Goal: Task Accomplishment & Management: Manage account settings

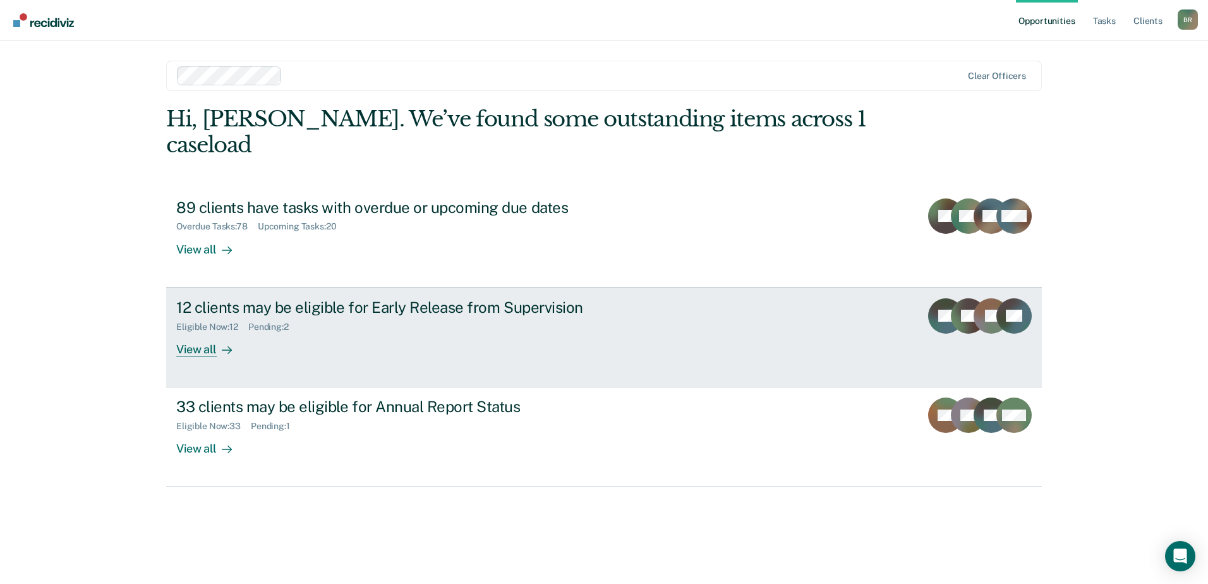
click at [280, 322] on div "Pending : 2" at bounding box center [273, 327] width 51 height 11
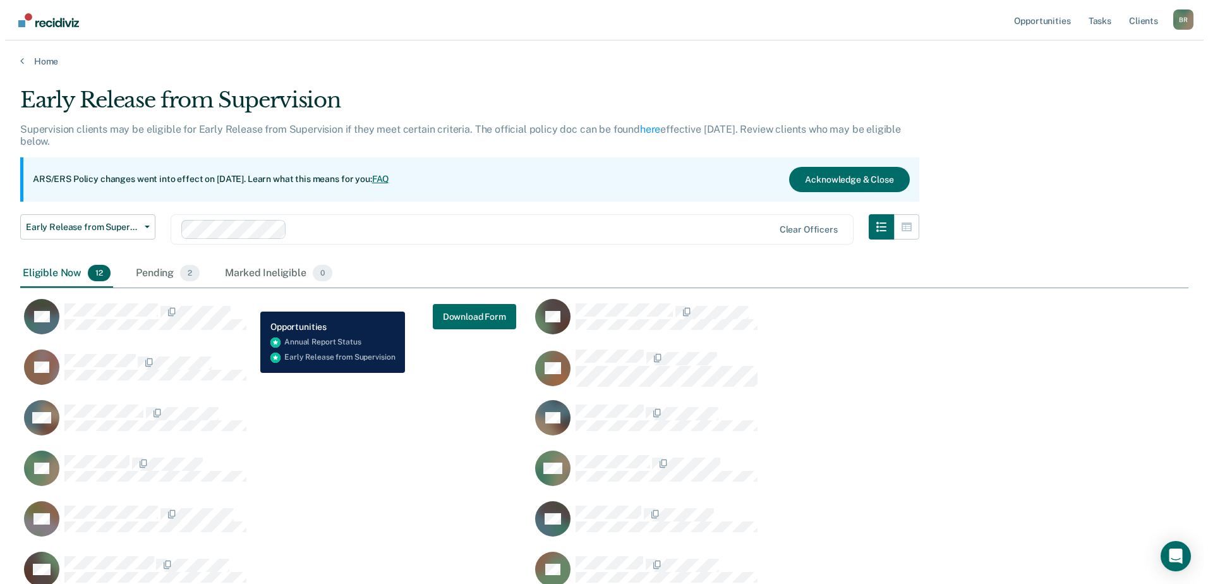
scroll to position [500, 1159]
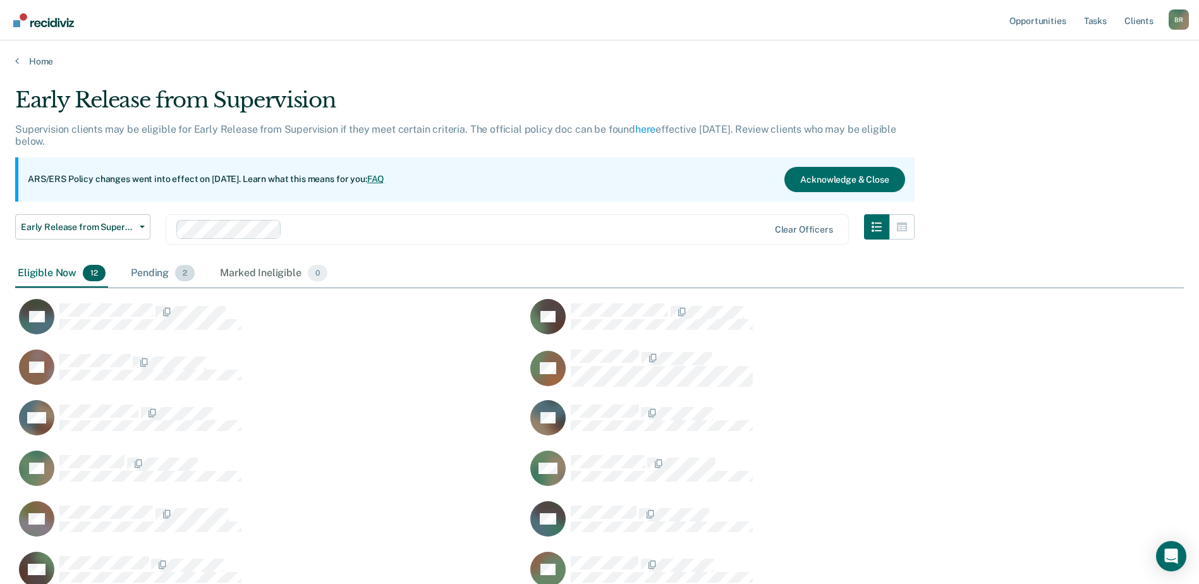
click at [142, 274] on div "Pending 2" at bounding box center [162, 274] width 69 height 28
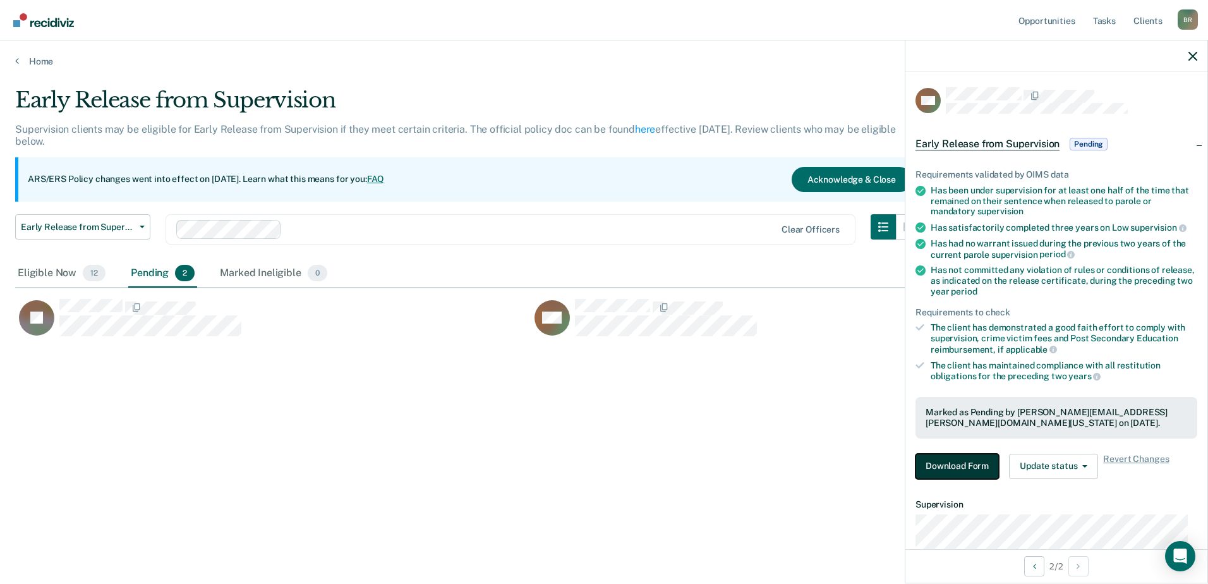
click at [948, 471] on button "Download Form" at bounding box center [957, 466] width 83 height 25
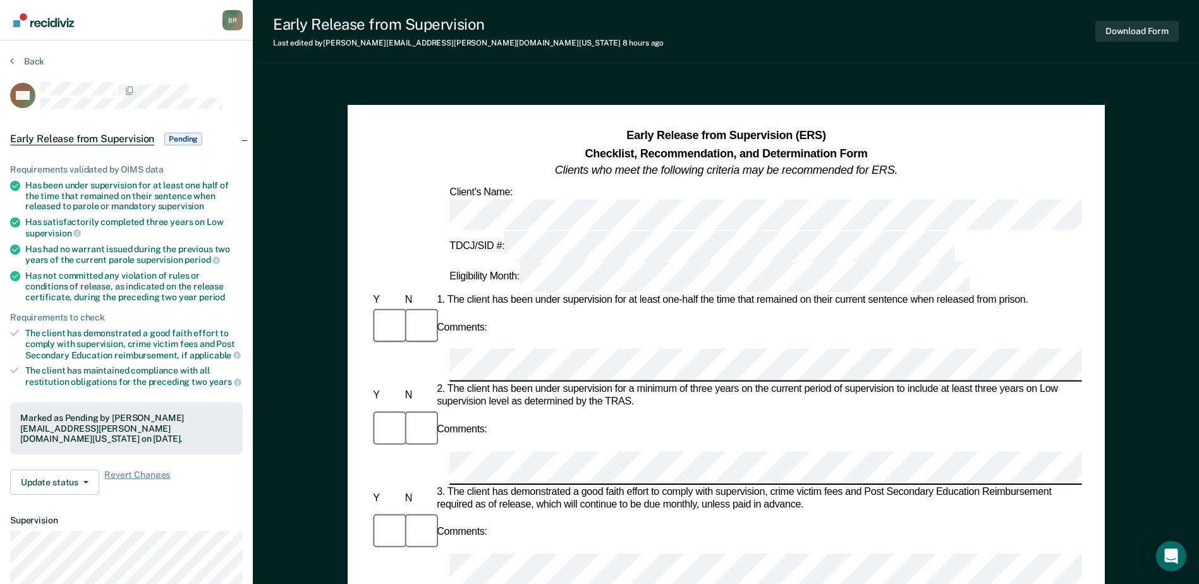
click at [665, 306] on div "Comments:" at bounding box center [725, 327] width 711 height 42
click at [1158, 23] on button "Download Form" at bounding box center [1136, 31] width 83 height 21
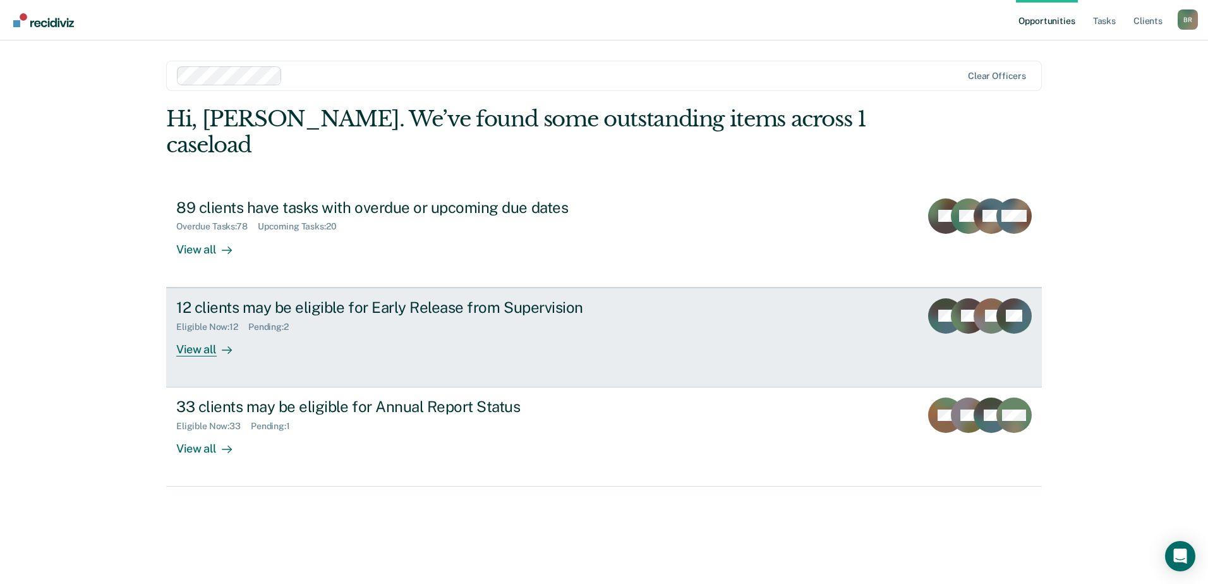
click at [273, 322] on div "Pending : 2" at bounding box center [273, 327] width 51 height 11
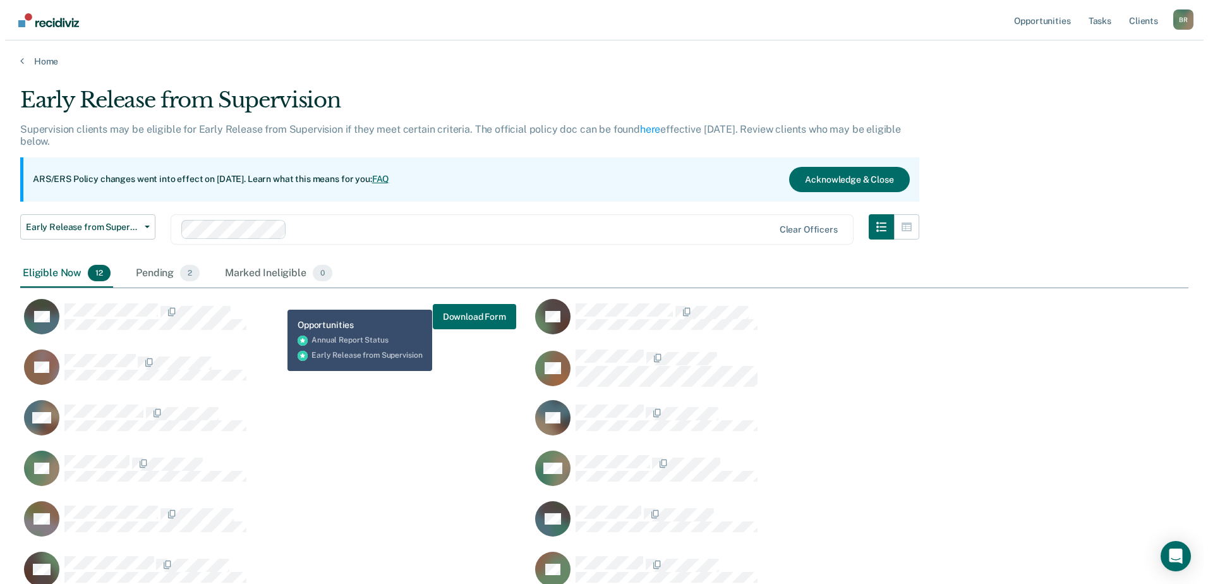
scroll to position [500, 1159]
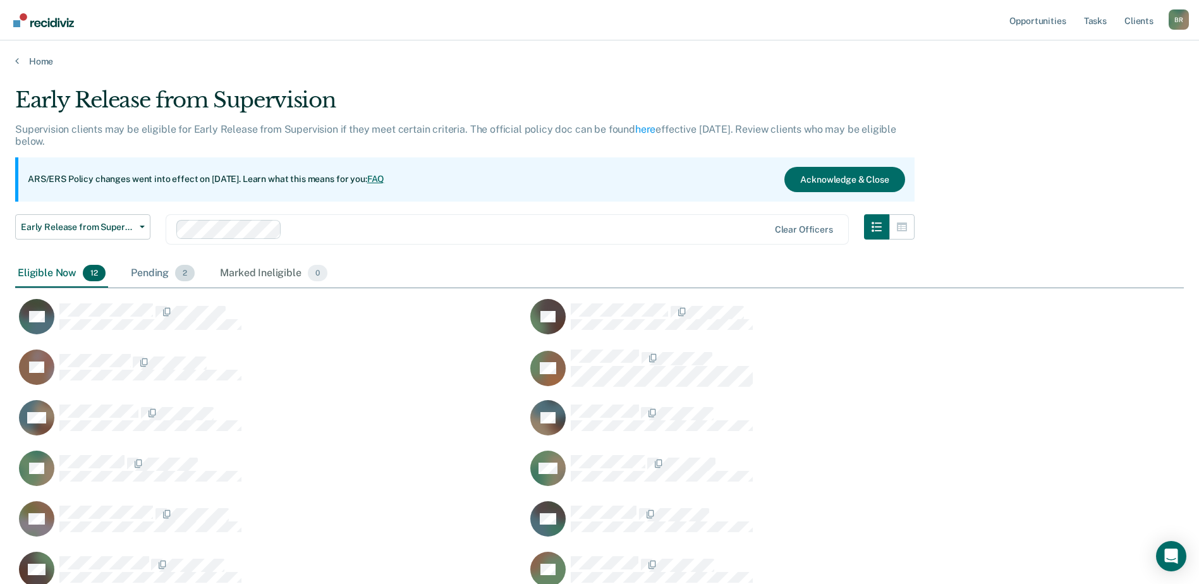
click at [148, 275] on div "Pending 2" at bounding box center [162, 274] width 69 height 28
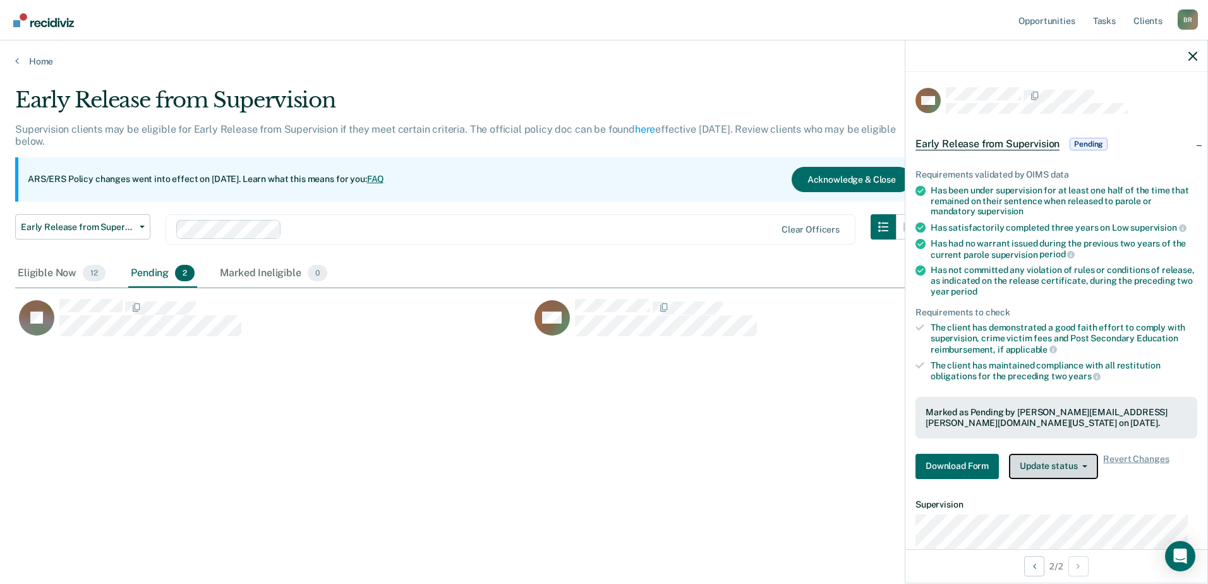
click at [1043, 467] on button "Update status" at bounding box center [1053, 466] width 89 height 25
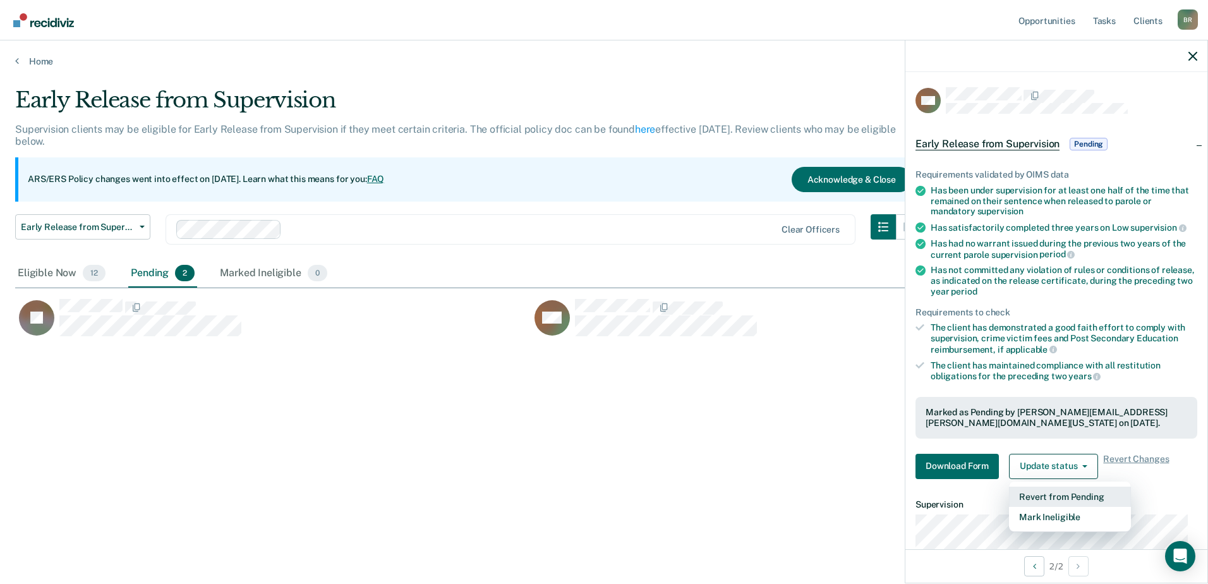
click at [1043, 495] on button "Revert from Pending" at bounding box center [1070, 497] width 122 height 20
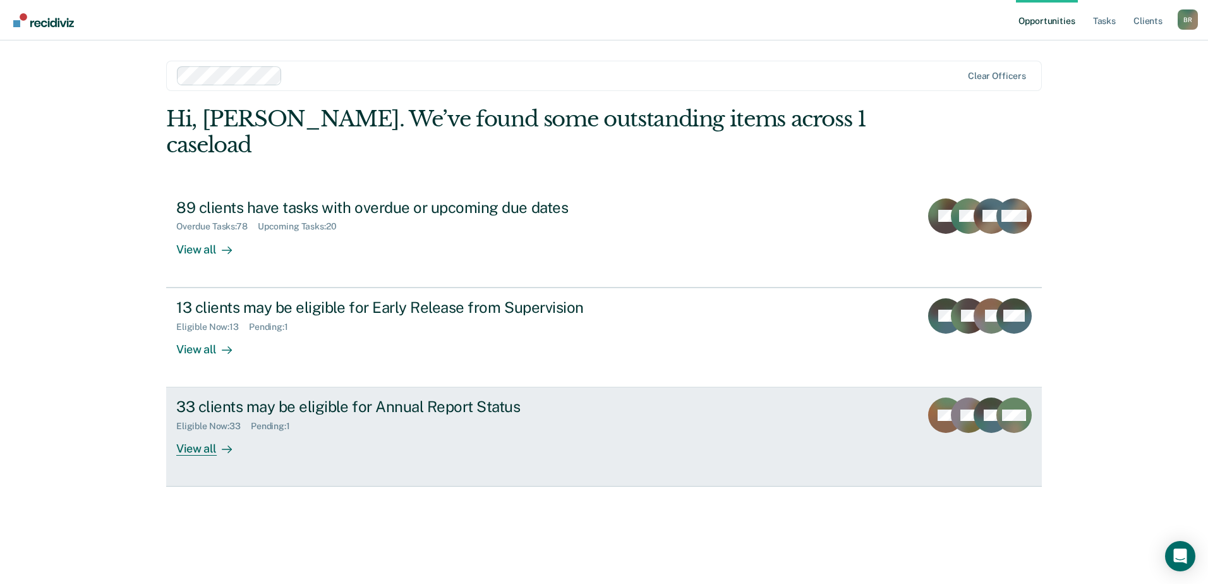
click at [330, 416] on div "Eligible Now : 33 Pending : 1" at bounding box center [398, 424] width 444 height 16
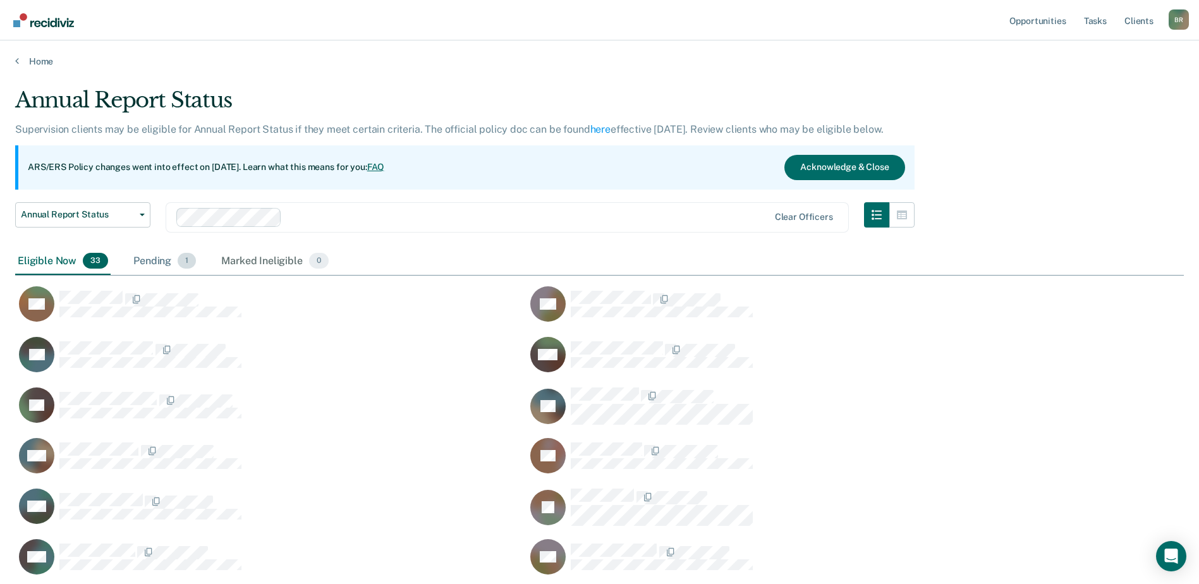
click at [155, 262] on div "Pending 1" at bounding box center [165, 262] width 68 height 28
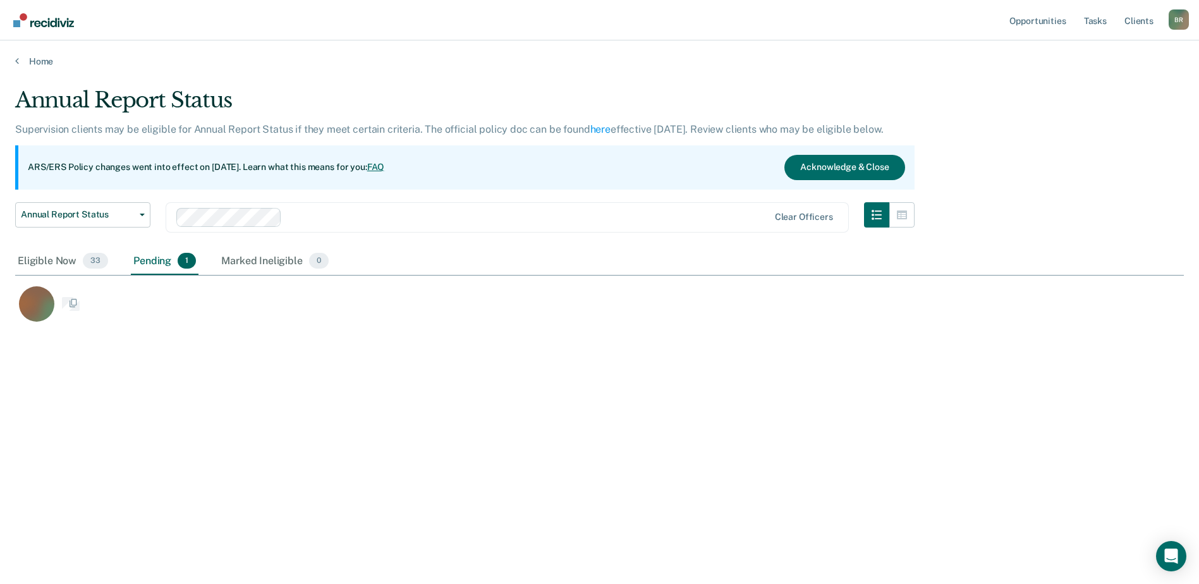
scroll to position [10, 10]
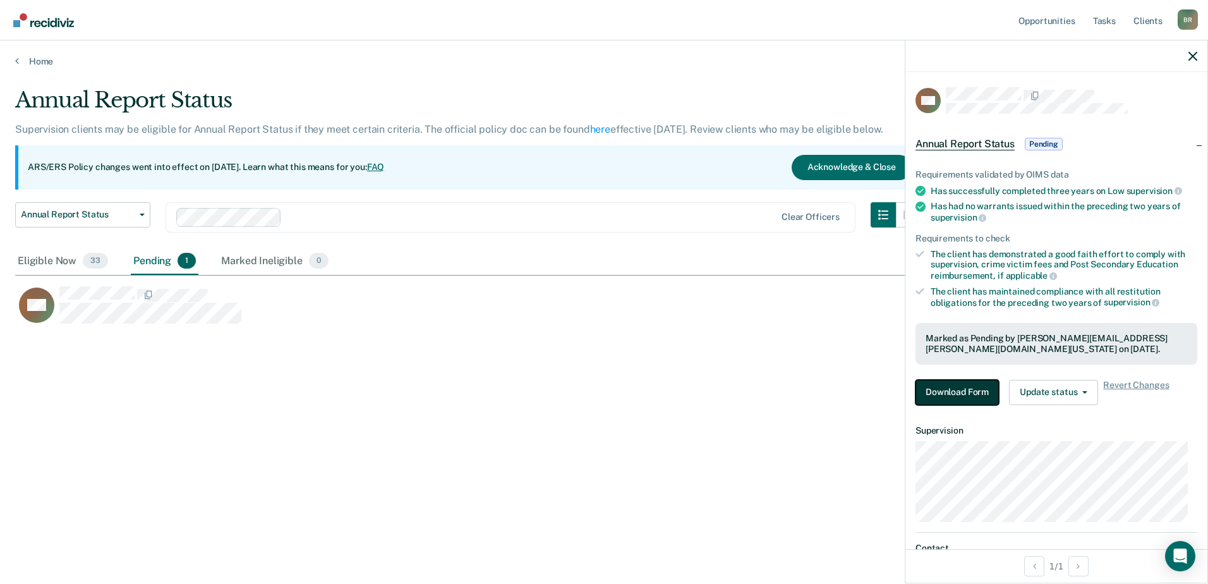
click at [947, 391] on button "Download Form" at bounding box center [957, 392] width 83 height 25
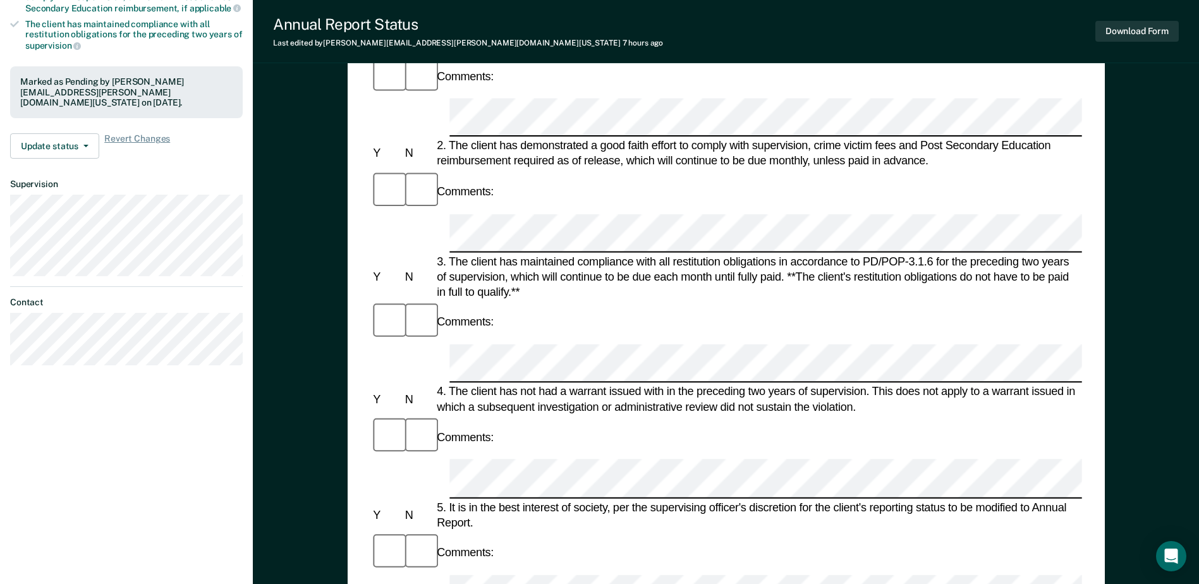
scroll to position [253, 0]
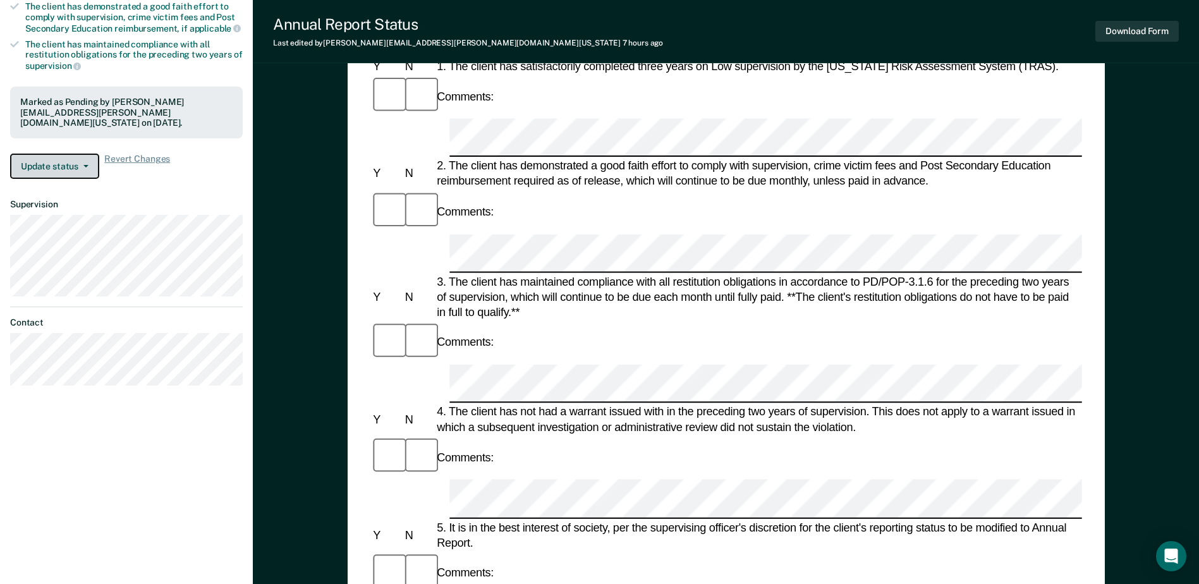
click at [39, 169] on button "Update status" at bounding box center [54, 166] width 89 height 25
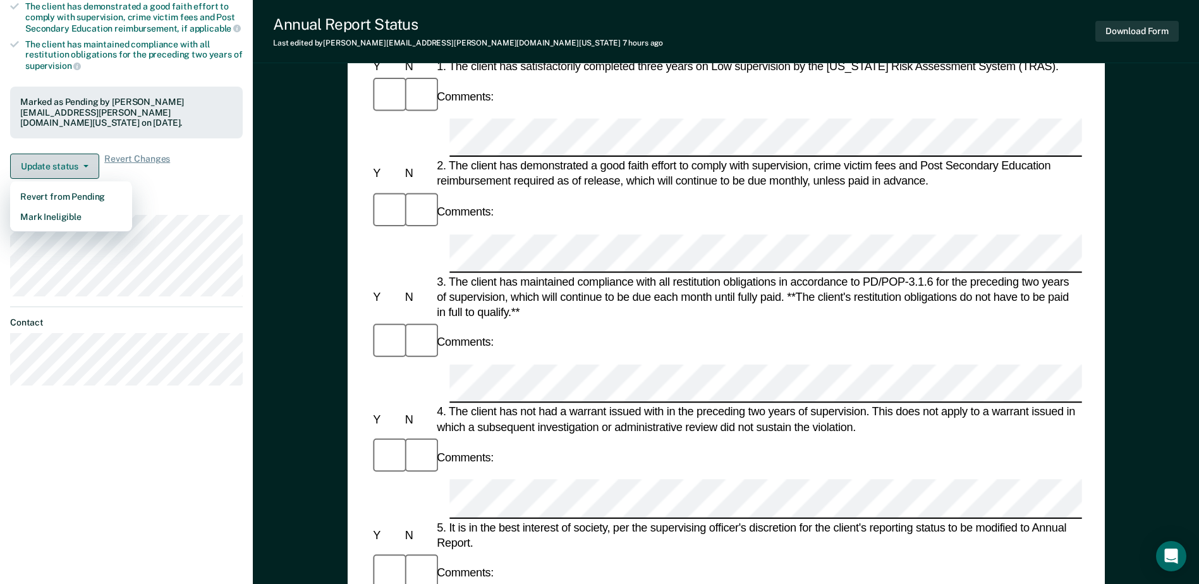
click at [44, 167] on button "Update status" at bounding box center [54, 166] width 89 height 25
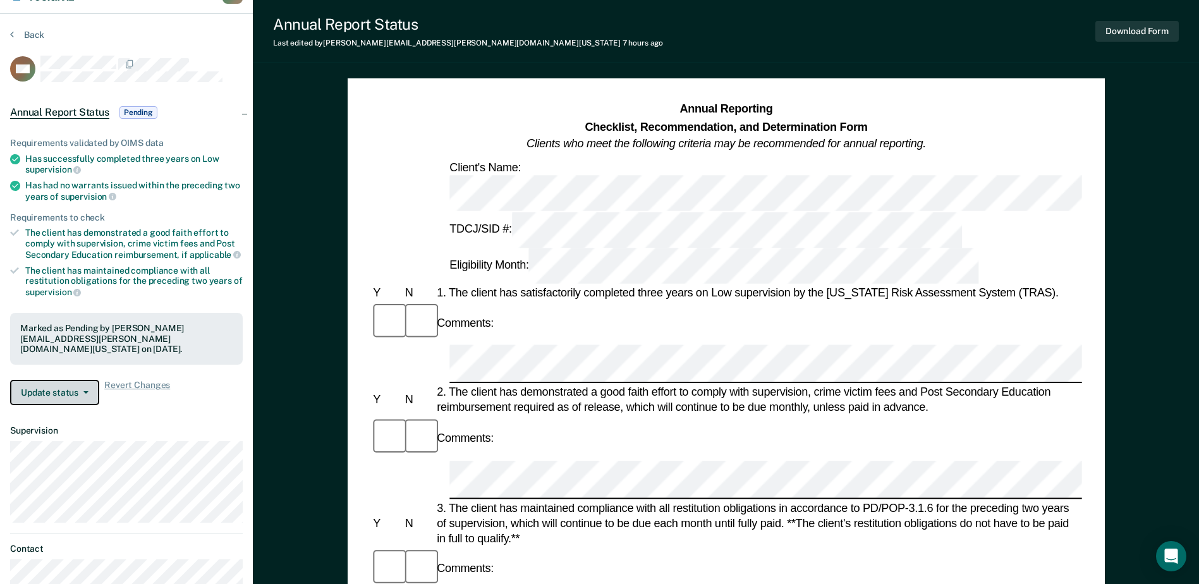
scroll to position [0, 0]
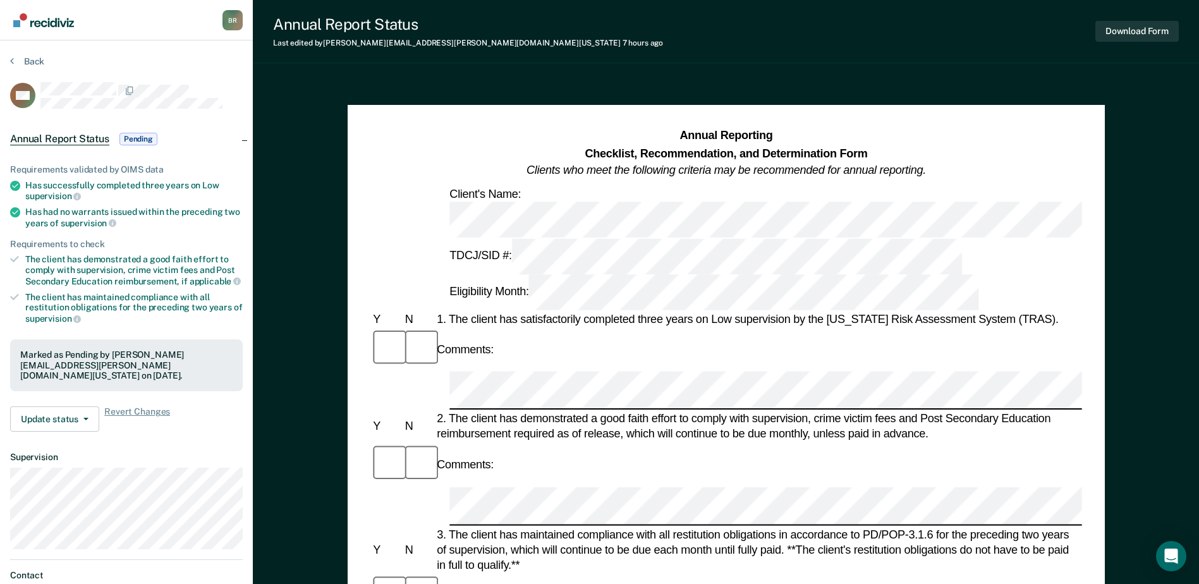
click at [137, 140] on span "Pending" at bounding box center [138, 139] width 38 height 13
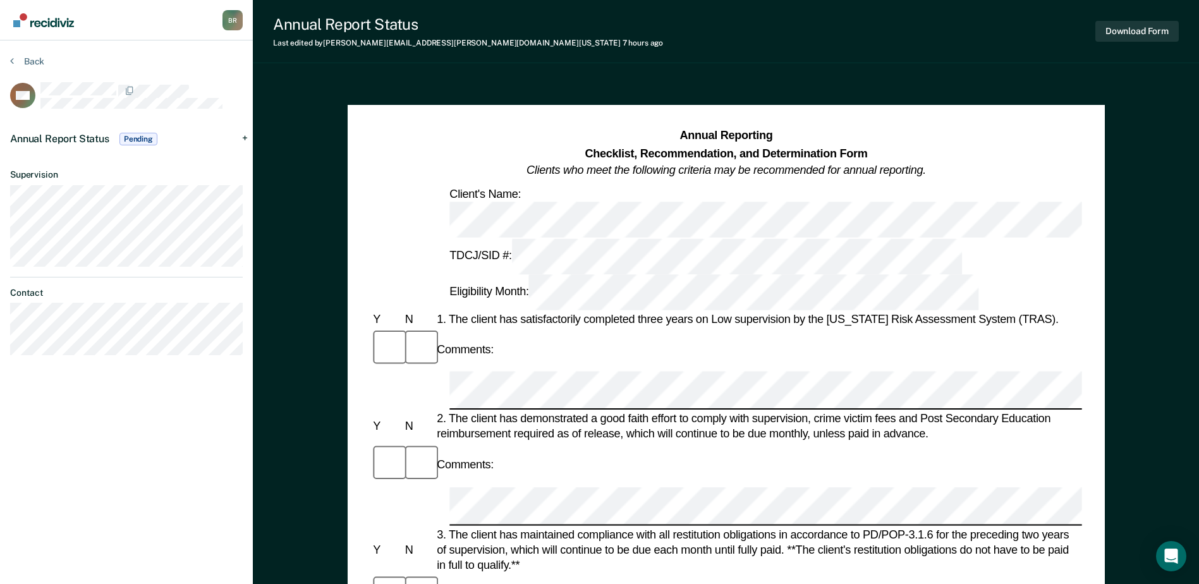
click at [57, 135] on span "Annual Report Status" at bounding box center [59, 139] width 99 height 12
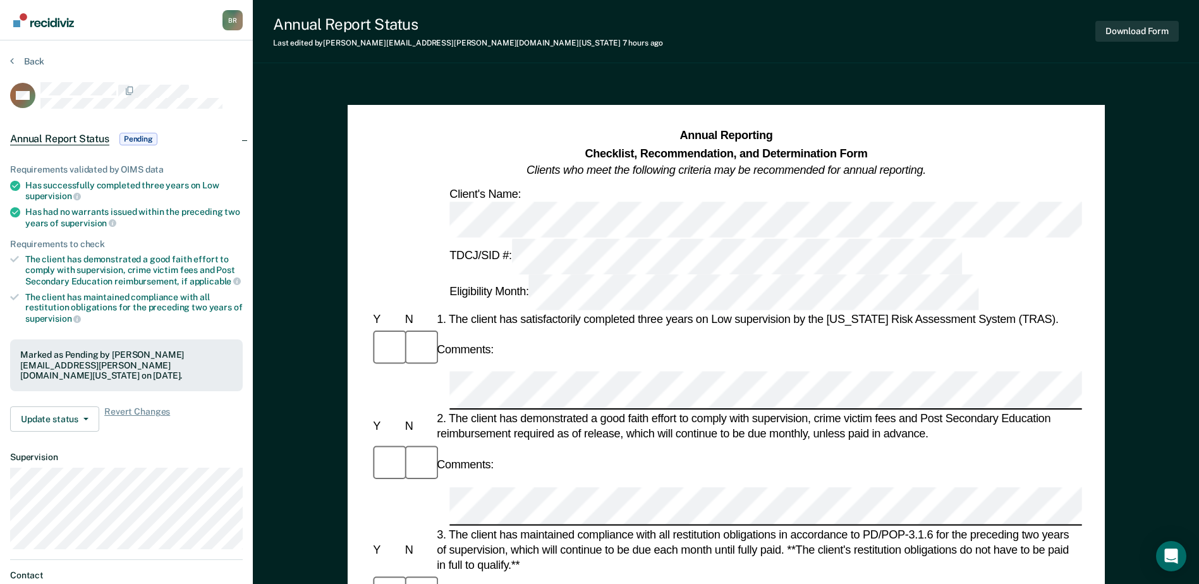
click at [143, 139] on span "Pending" at bounding box center [138, 139] width 38 height 13
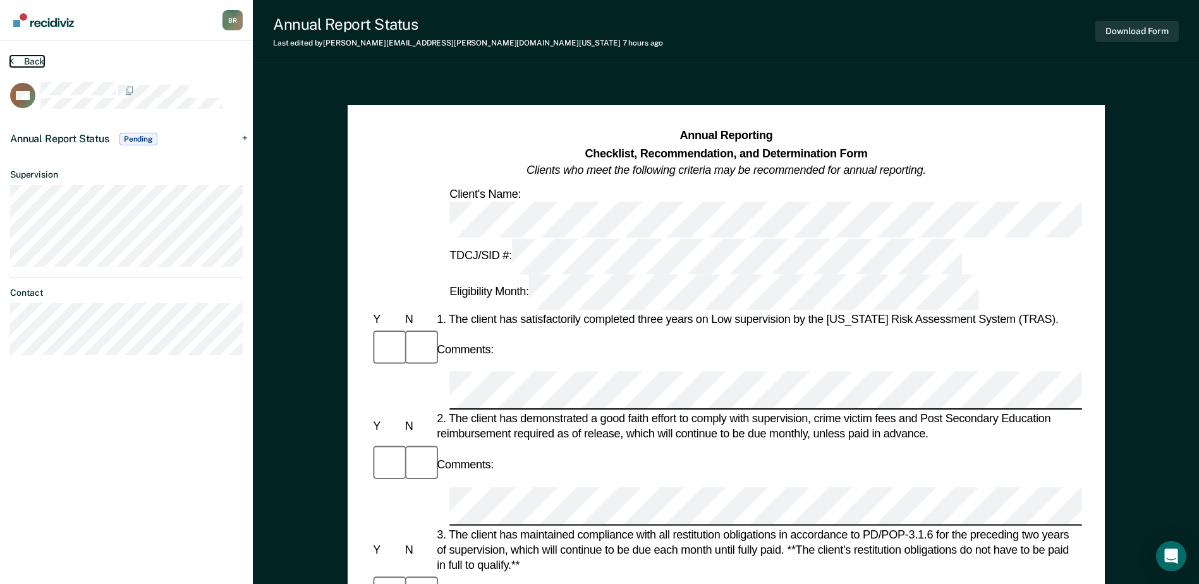
click at [13, 63] on icon at bounding box center [12, 61] width 4 height 10
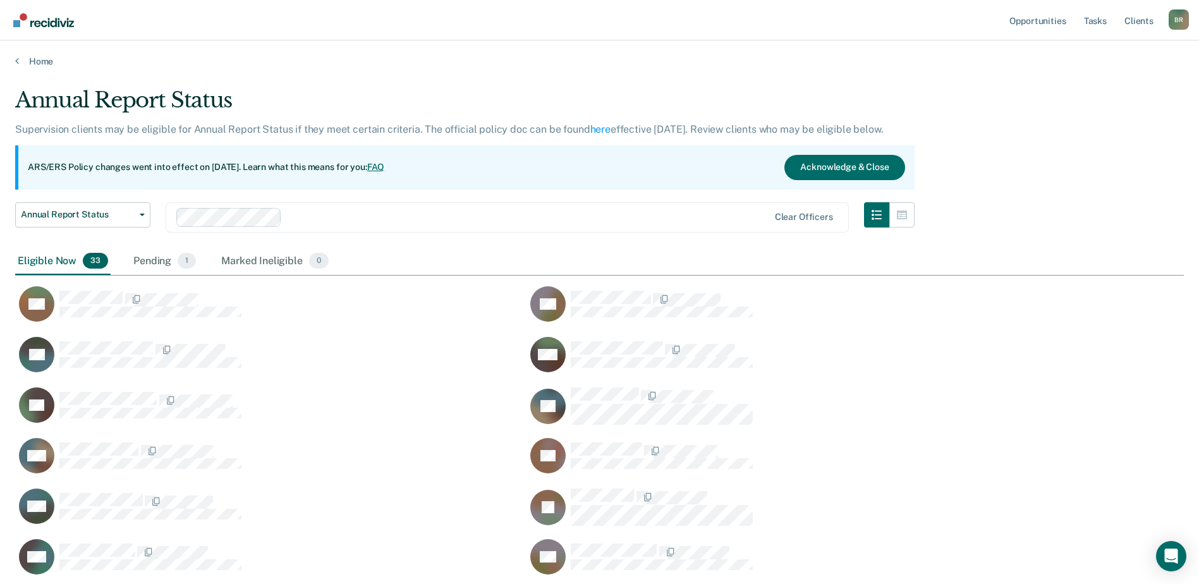
scroll to position [1045, 1159]
click at [147, 217] on button "Annual Report Status" at bounding box center [82, 214] width 135 height 25
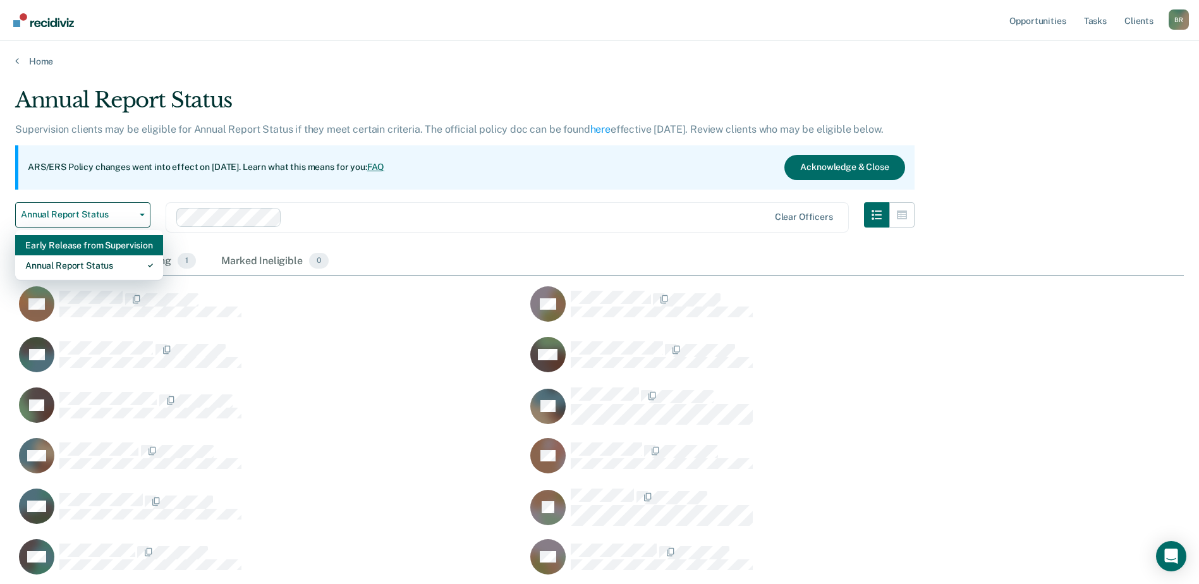
click at [68, 243] on div "Early Release from Supervision" at bounding box center [89, 245] width 128 height 20
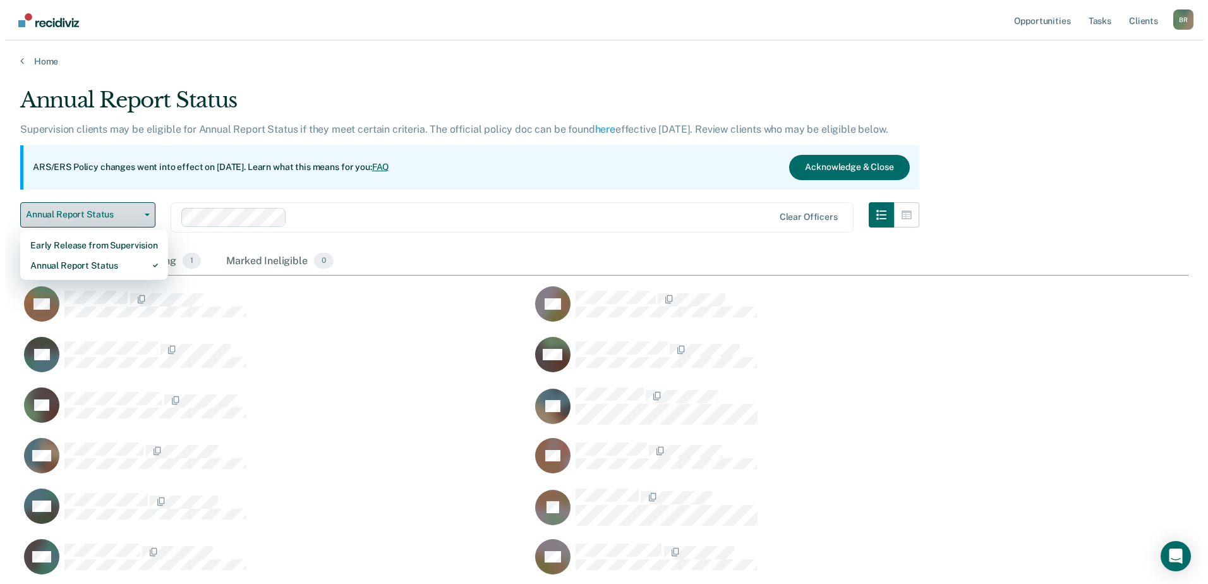
scroll to position [551, 1159]
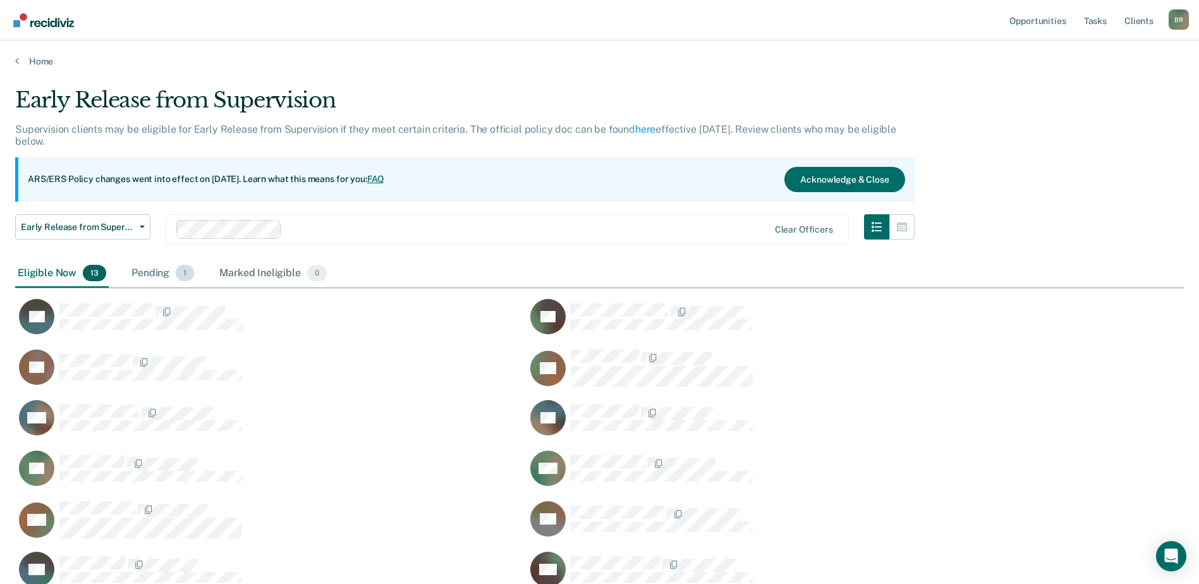
click at [150, 275] on div "Pending 1" at bounding box center [163, 274] width 68 height 28
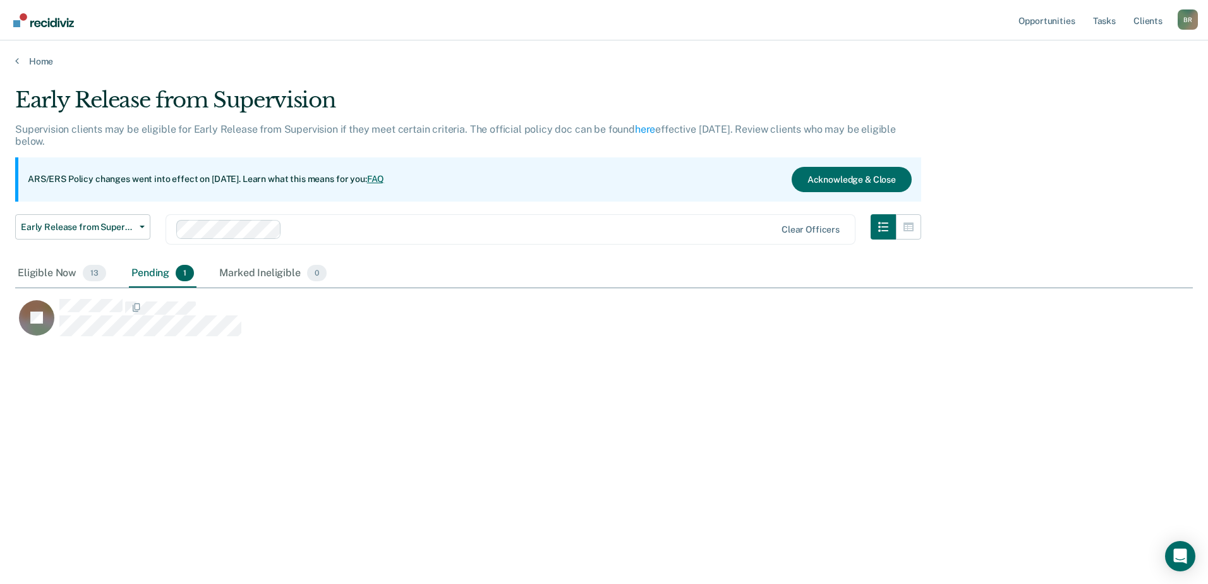
click at [13, 58] on div "Home" at bounding box center [604, 53] width 1208 height 27
click at [16, 61] on icon at bounding box center [17, 61] width 4 height 10
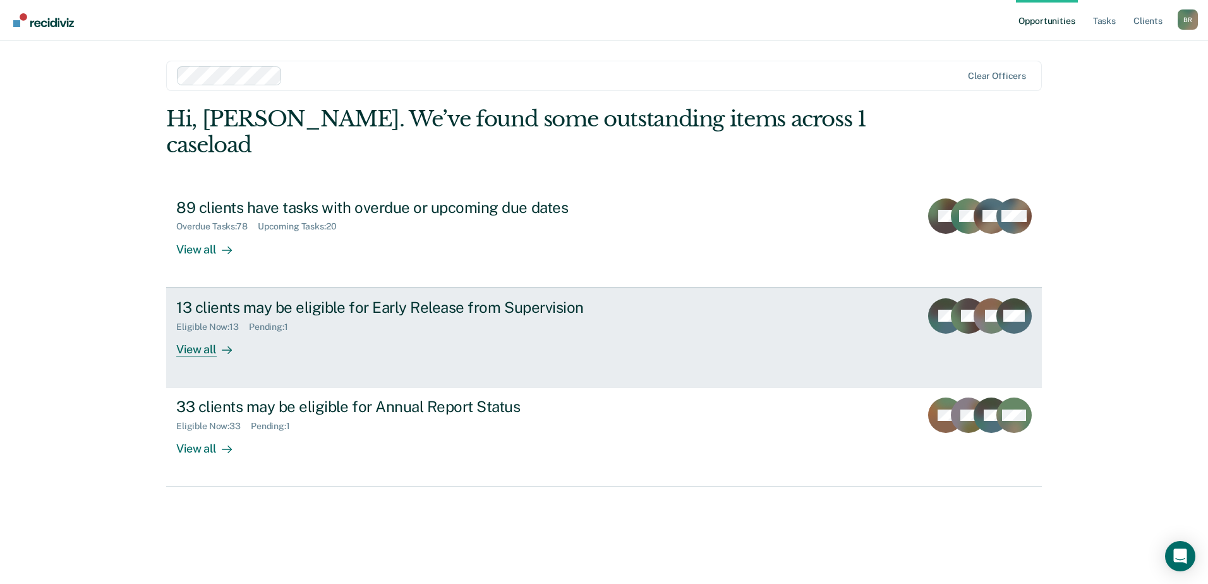
click at [202, 332] on div "View all" at bounding box center [211, 344] width 71 height 25
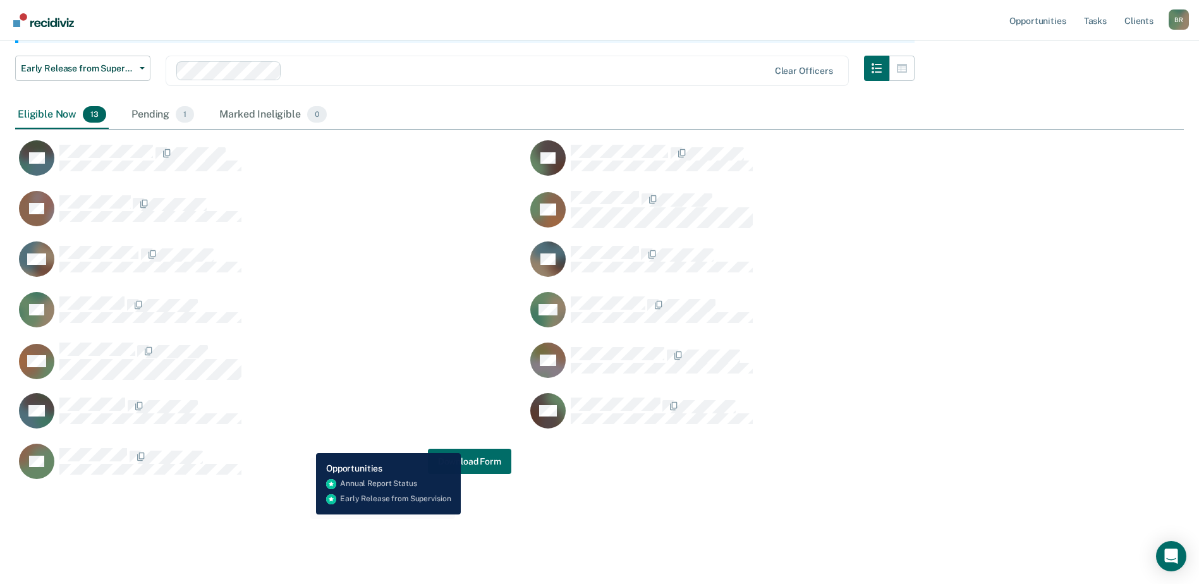
scroll to position [159, 0]
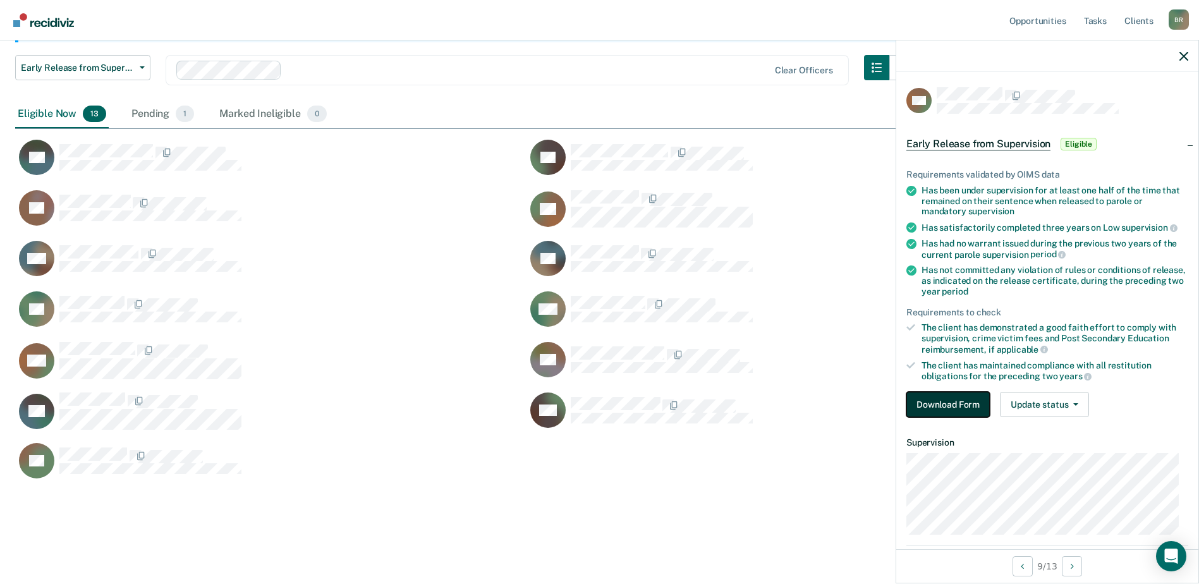
click at [952, 400] on button "Download Form" at bounding box center [947, 404] width 83 height 25
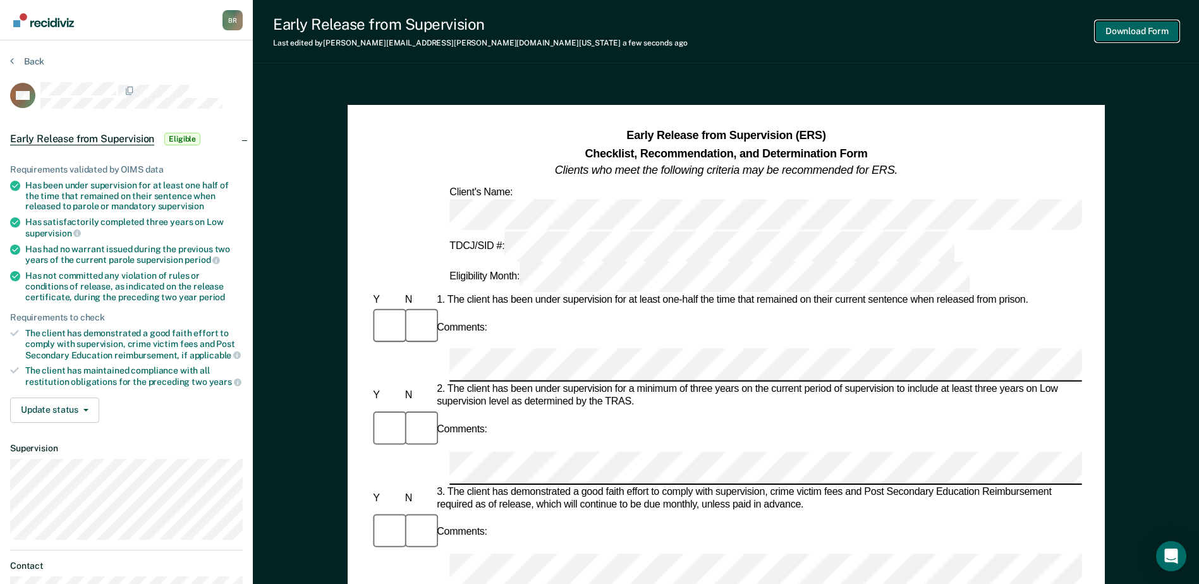
click at [1144, 26] on button "Download Form" at bounding box center [1136, 31] width 83 height 21
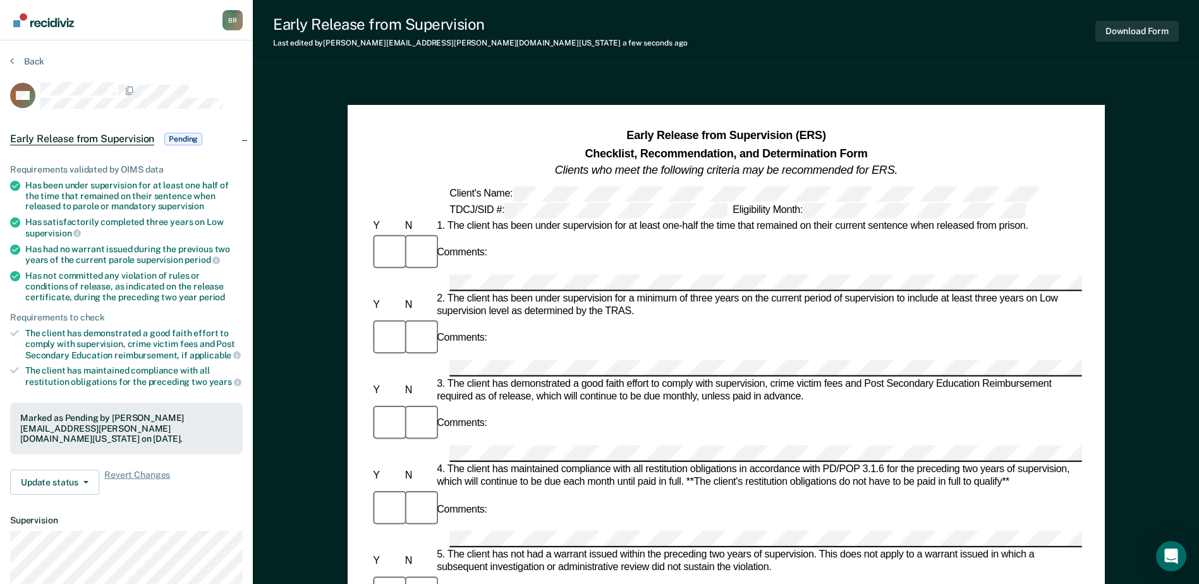
click at [185, 138] on span "Pending" at bounding box center [183, 139] width 38 height 13
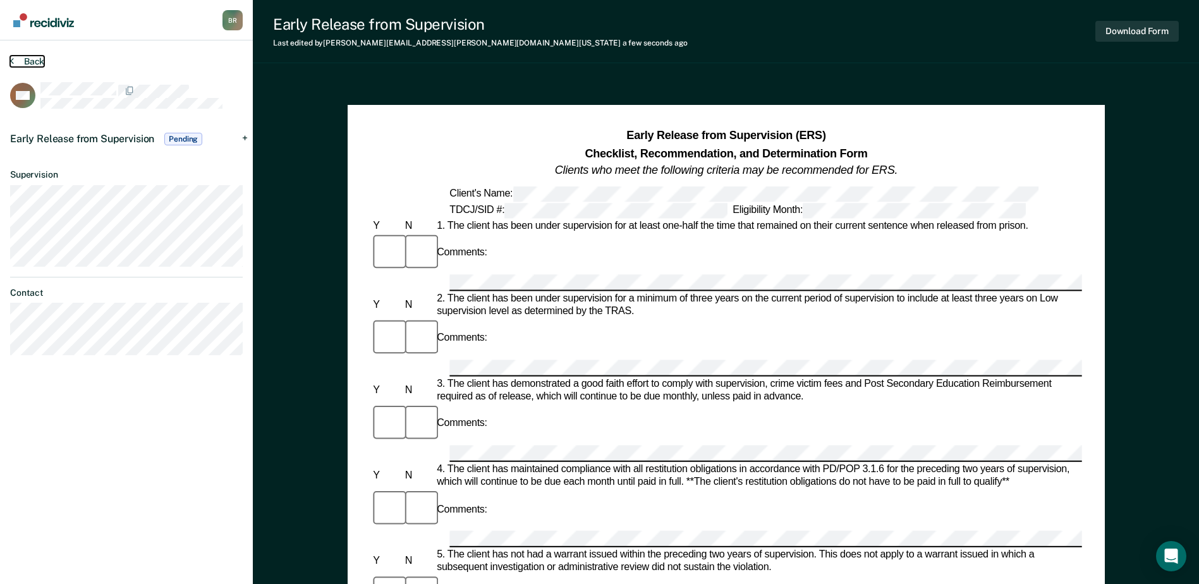
click at [23, 59] on button "Back" at bounding box center [27, 61] width 34 height 11
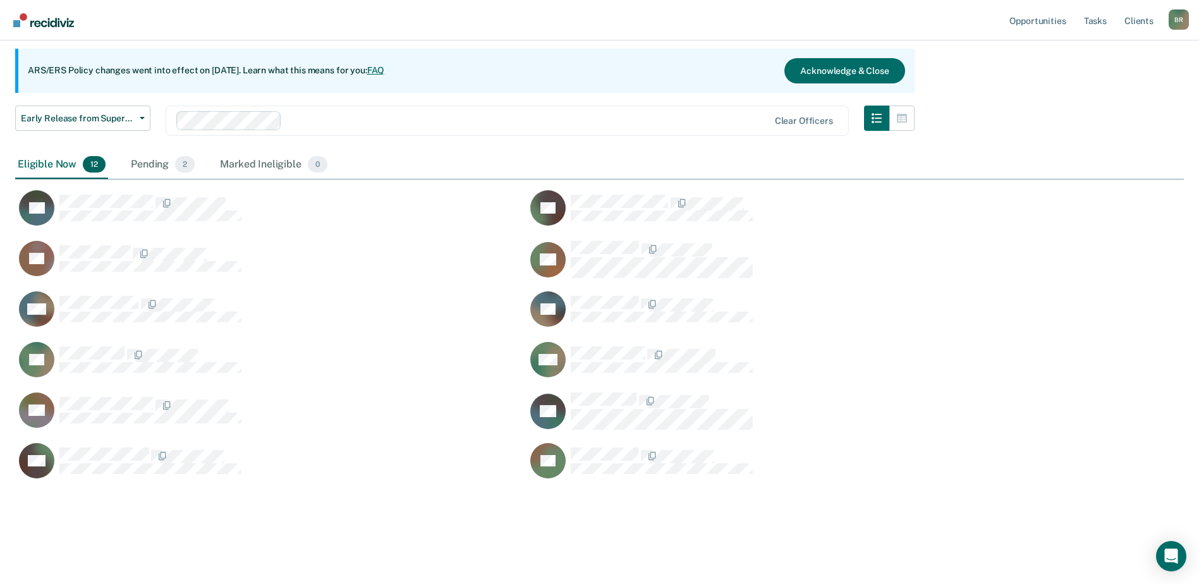
scroll to position [500, 1159]
click at [165, 169] on div "Pending 2" at bounding box center [162, 165] width 69 height 28
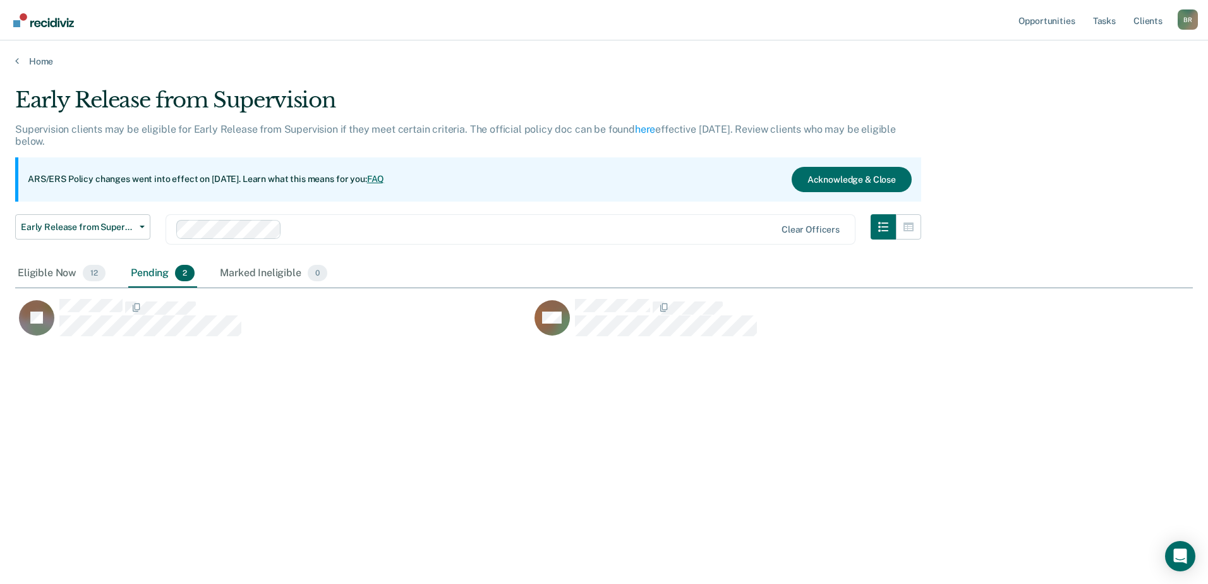
click at [13, 57] on div "Home" at bounding box center [604, 53] width 1208 height 27
click at [16, 61] on icon at bounding box center [17, 61] width 4 height 10
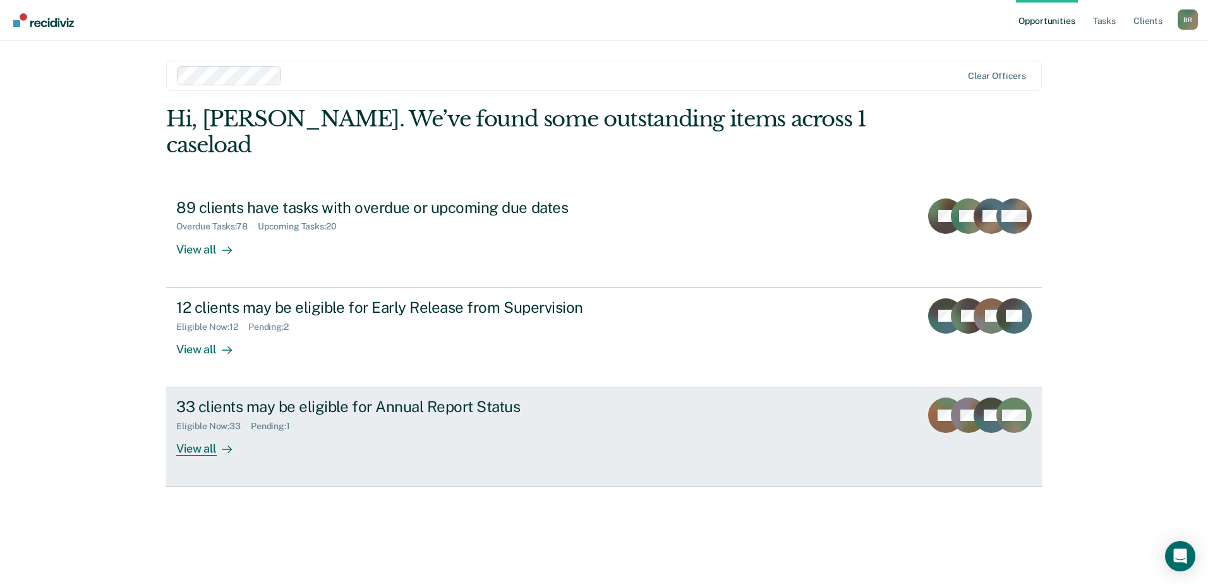
click at [205, 432] on div "View all" at bounding box center [211, 444] width 71 height 25
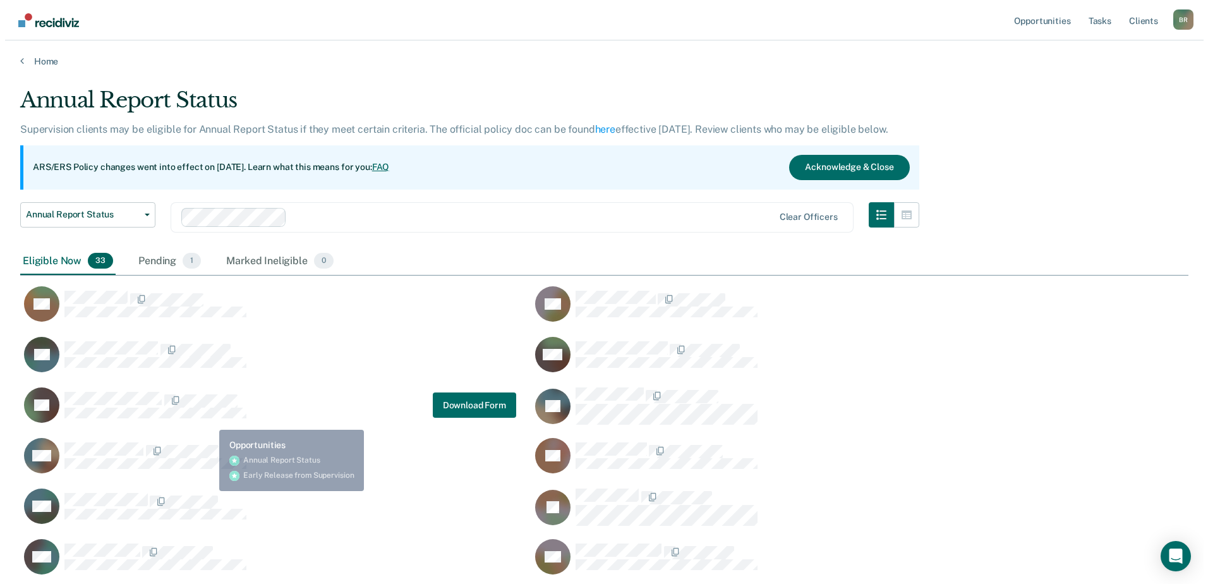
scroll to position [1045, 1159]
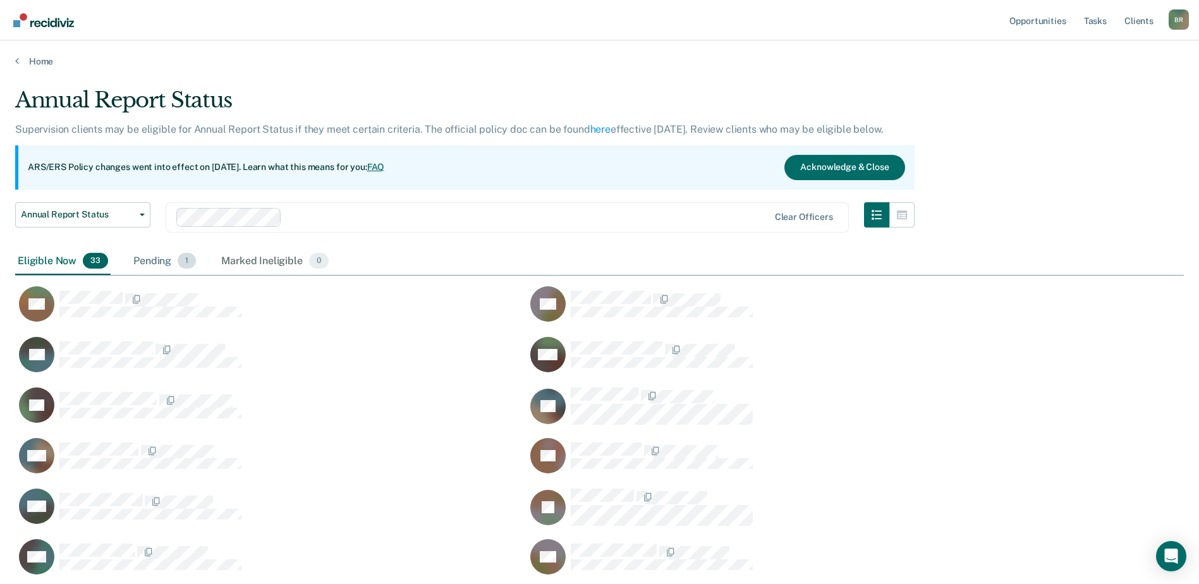
click at [145, 261] on div "Pending 1" at bounding box center [165, 262] width 68 height 28
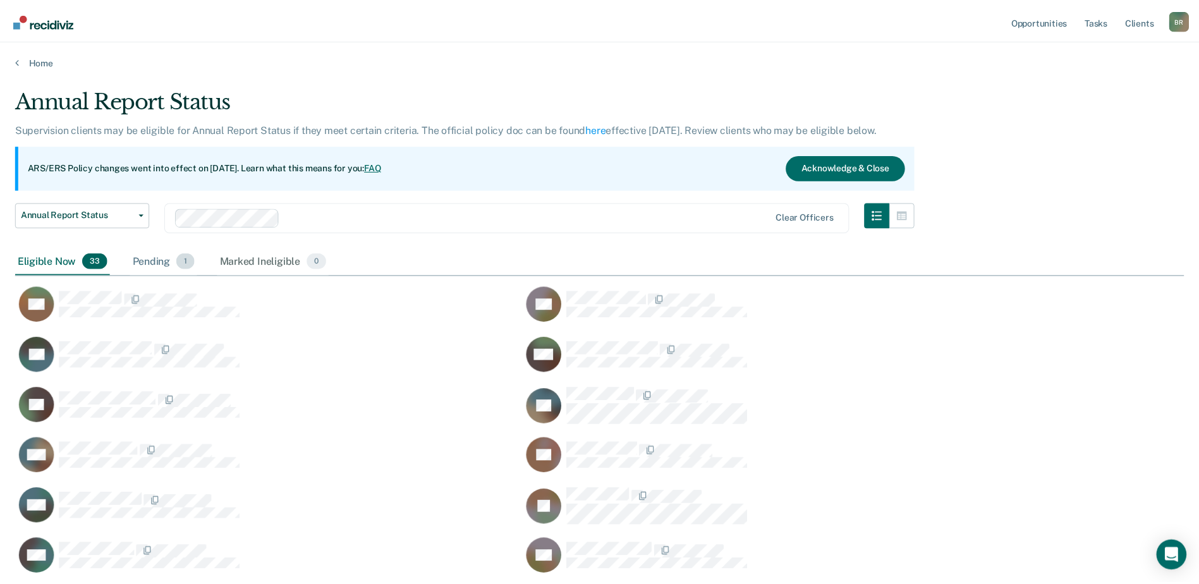
scroll to position [10, 10]
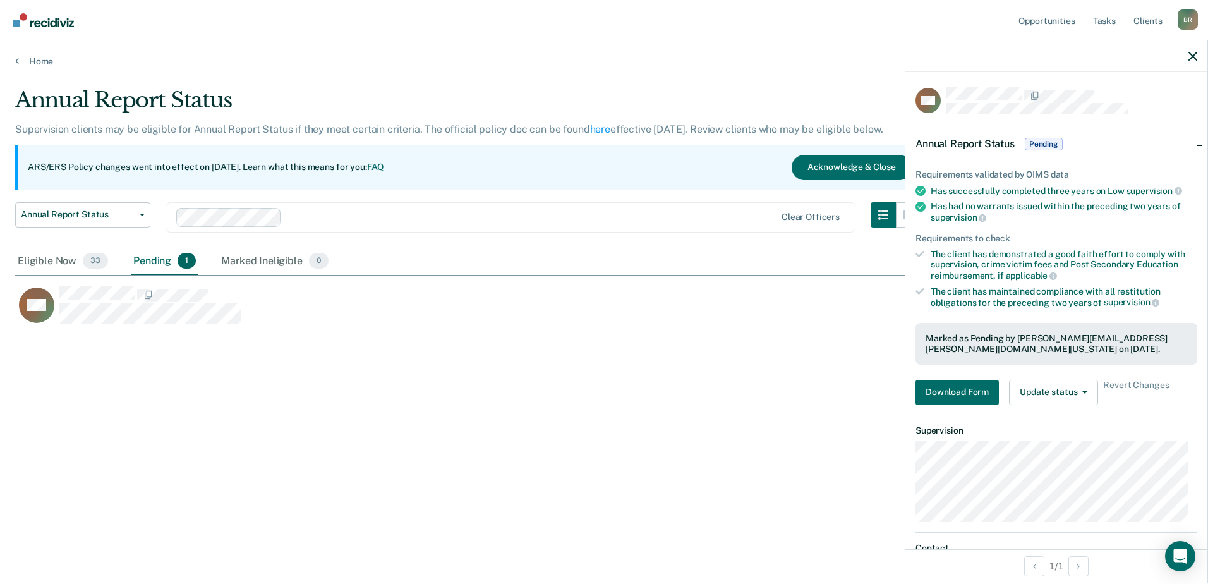
click at [723, 414] on div "Annual Report Status Supervision clients may be eligible for Annual Report Stat…" at bounding box center [604, 288] width 1178 height 402
click at [960, 393] on button "Download Form" at bounding box center [957, 392] width 83 height 25
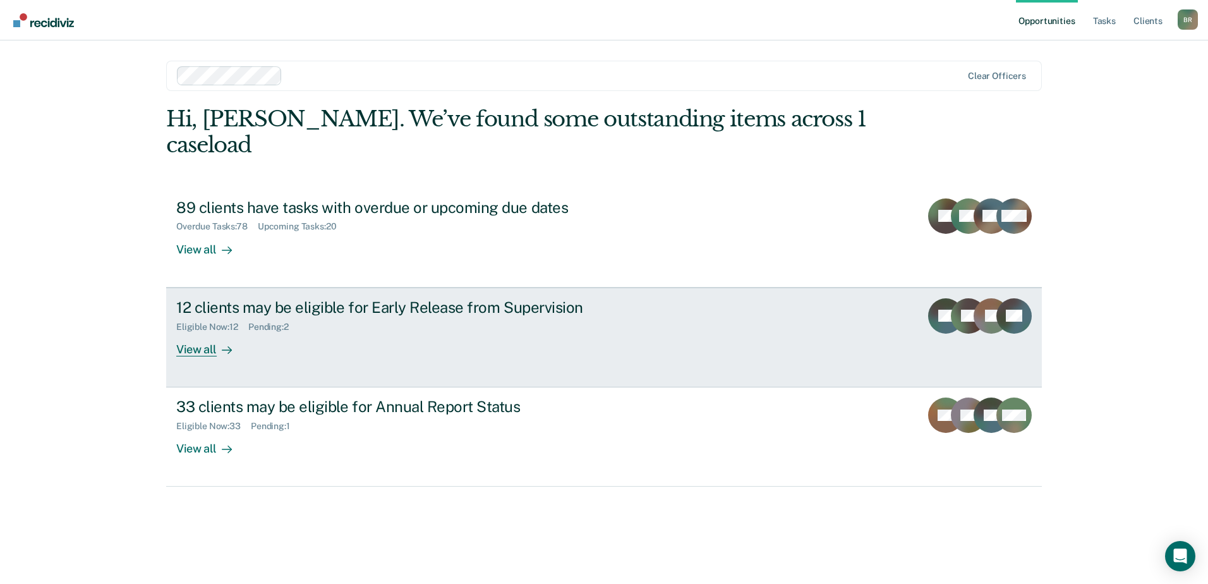
click at [409, 327] on div "12 clients may be eligible for Early Release from Supervision Eligible Now : 12…" at bounding box center [413, 327] width 474 height 58
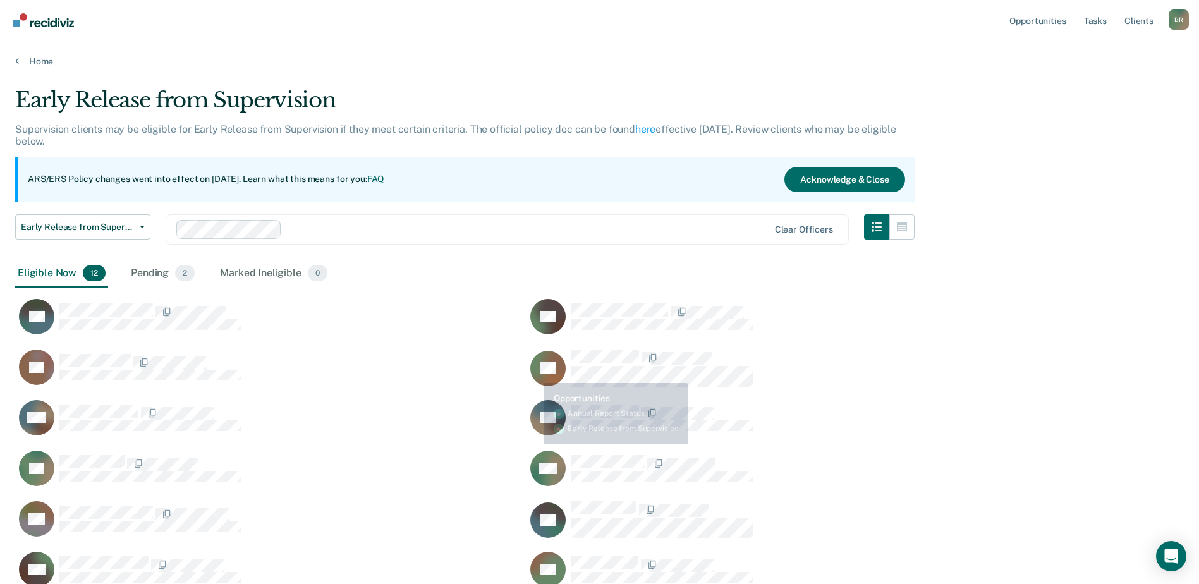
scroll to position [63, 0]
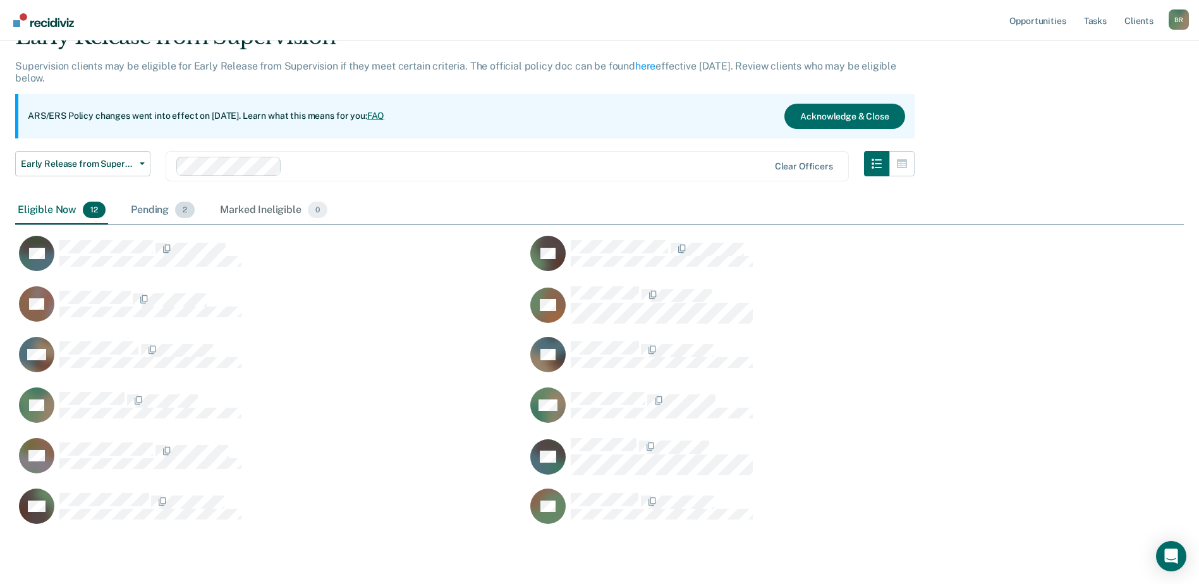
click at [172, 212] on div "Pending 2" at bounding box center [162, 210] width 69 height 28
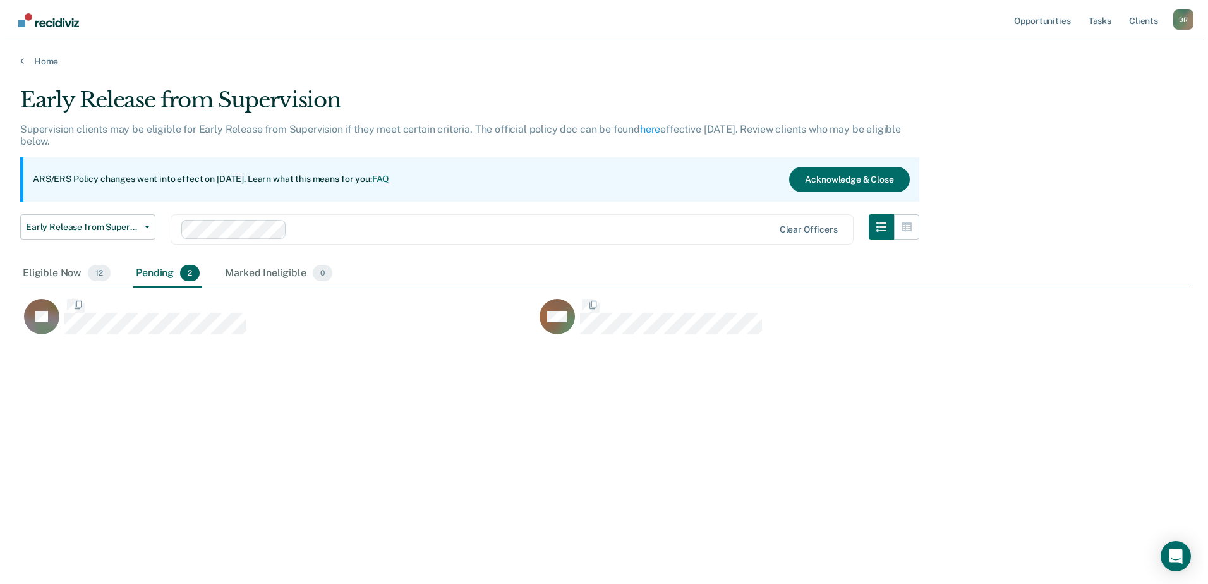
scroll to position [10, 10]
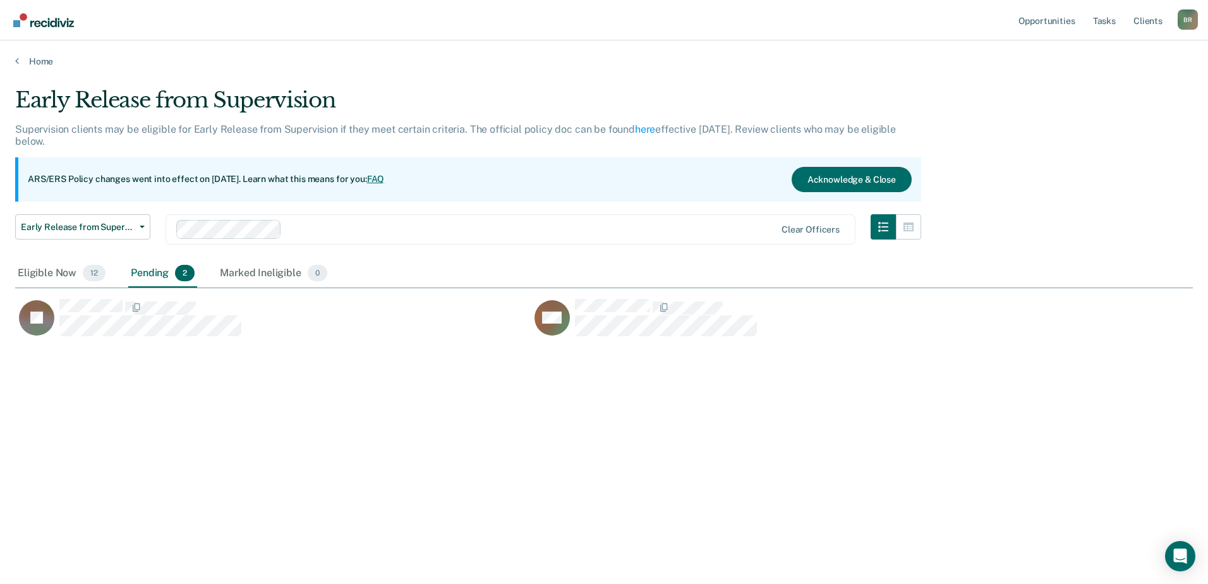
click at [608, 339] on div "DM" at bounding box center [789, 323] width 516 height 51
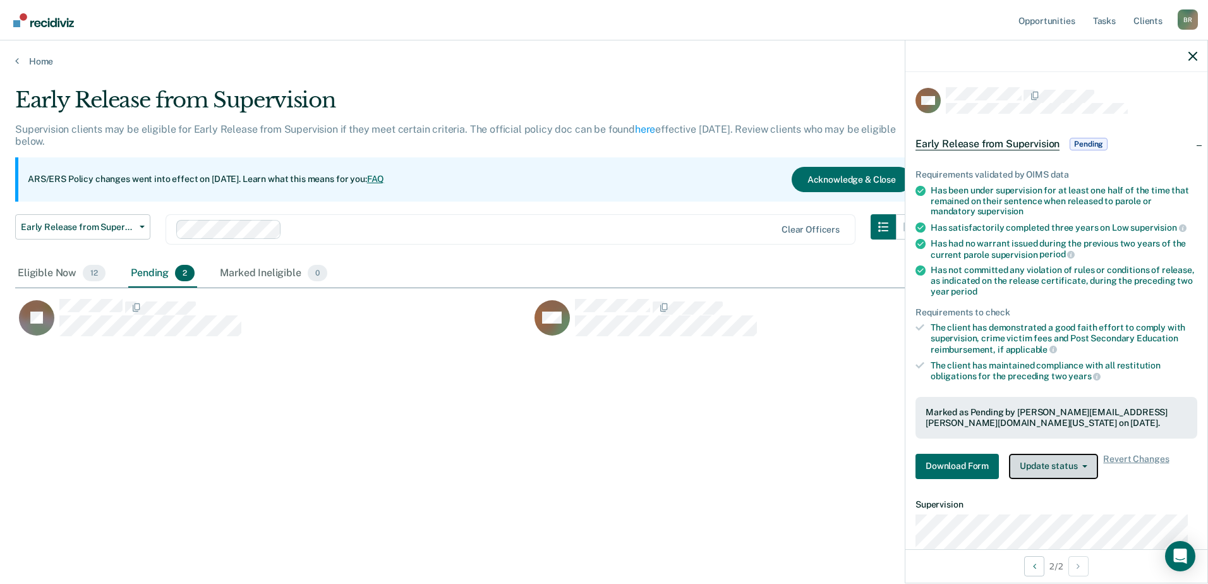
click at [1050, 467] on button "Update status" at bounding box center [1053, 466] width 89 height 25
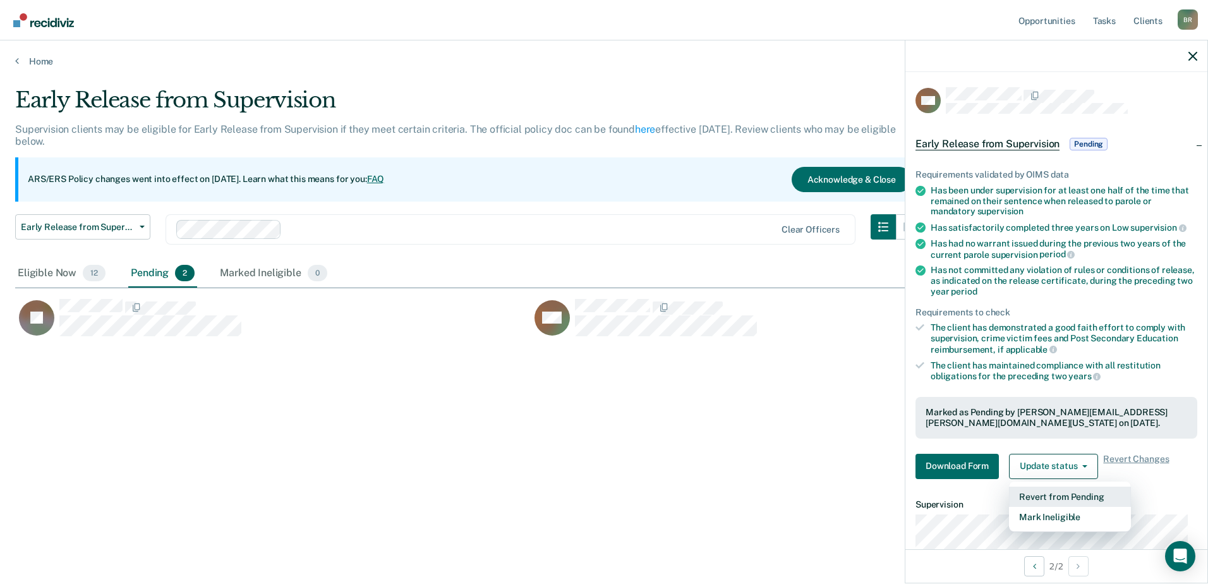
click at [1093, 495] on button "Revert from Pending" at bounding box center [1070, 497] width 122 height 20
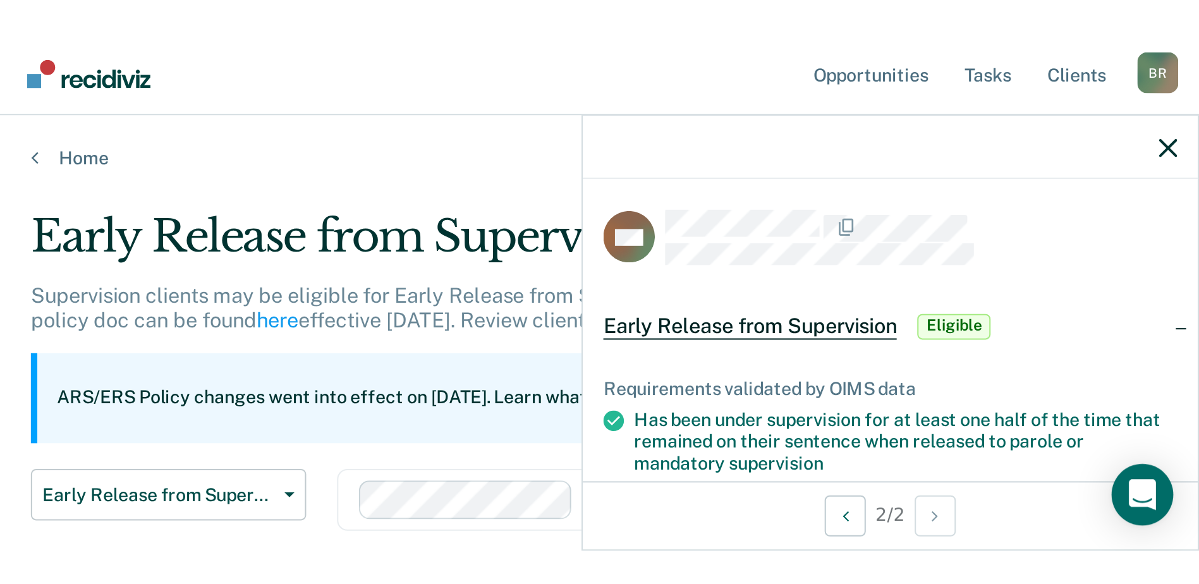
scroll to position [392, 1168]
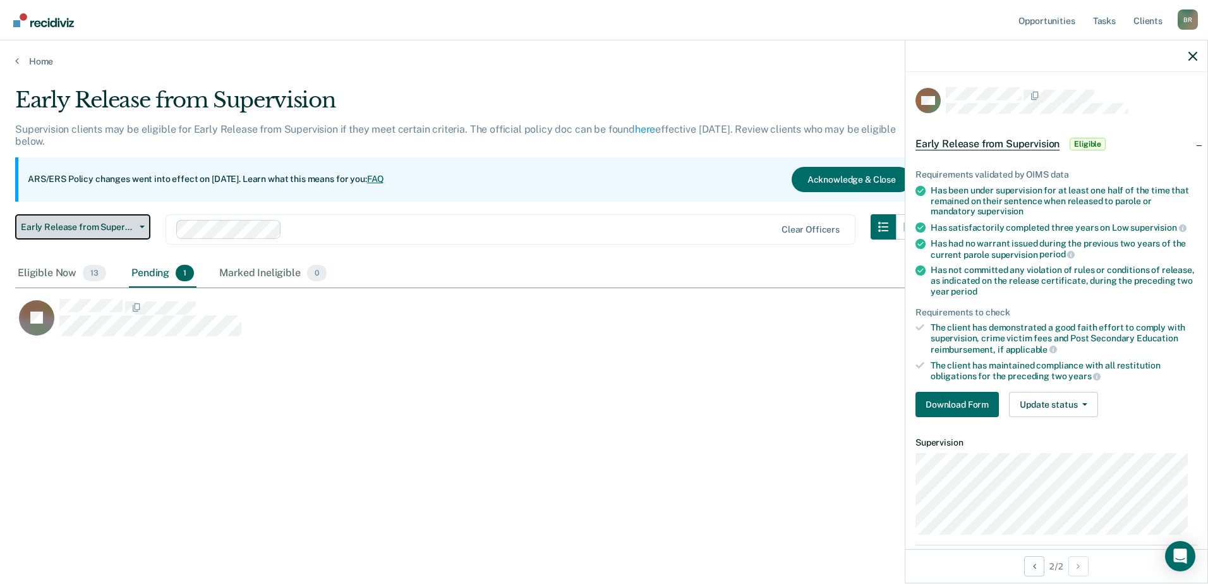
click at [140, 223] on button "Early Release from Supervision" at bounding box center [82, 226] width 135 height 25
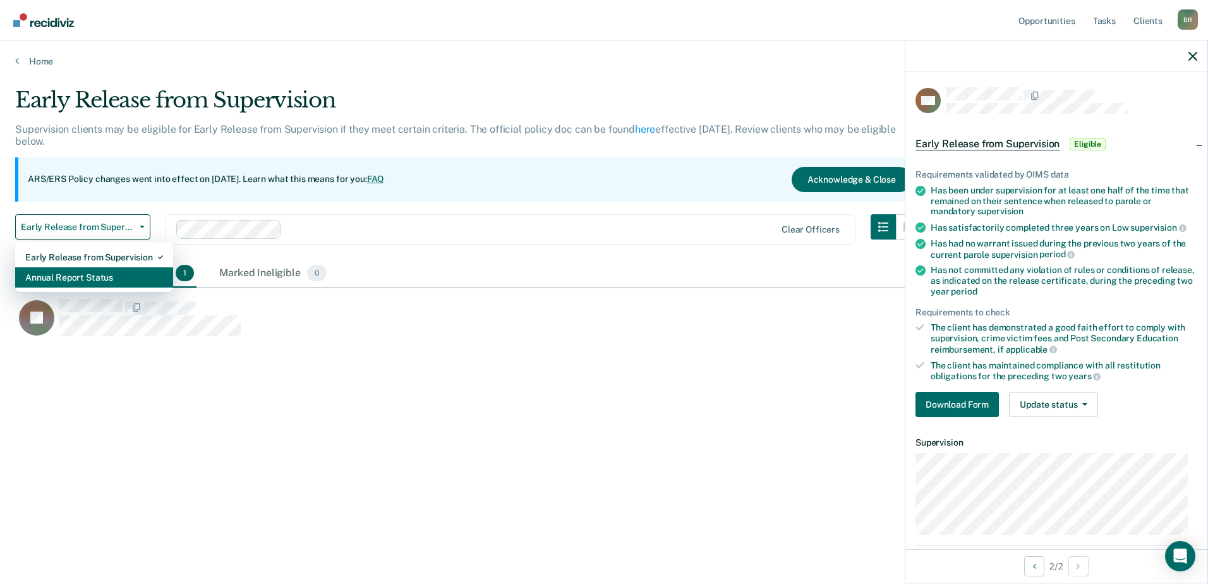
click at [54, 277] on div "Annual Report Status" at bounding box center [94, 277] width 138 height 20
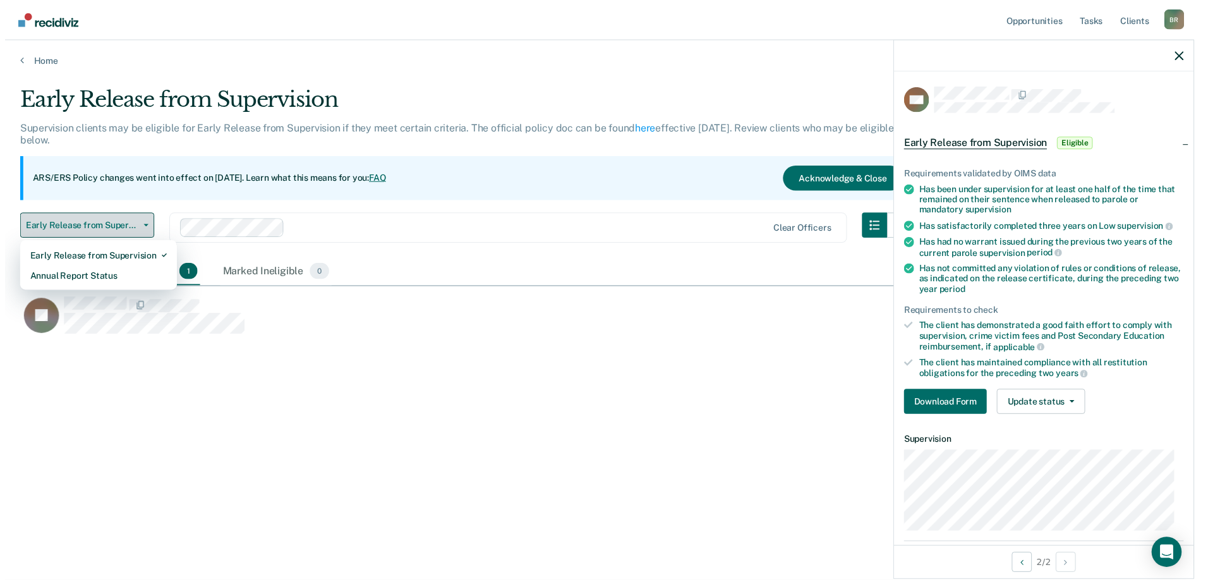
scroll to position [1045, 1159]
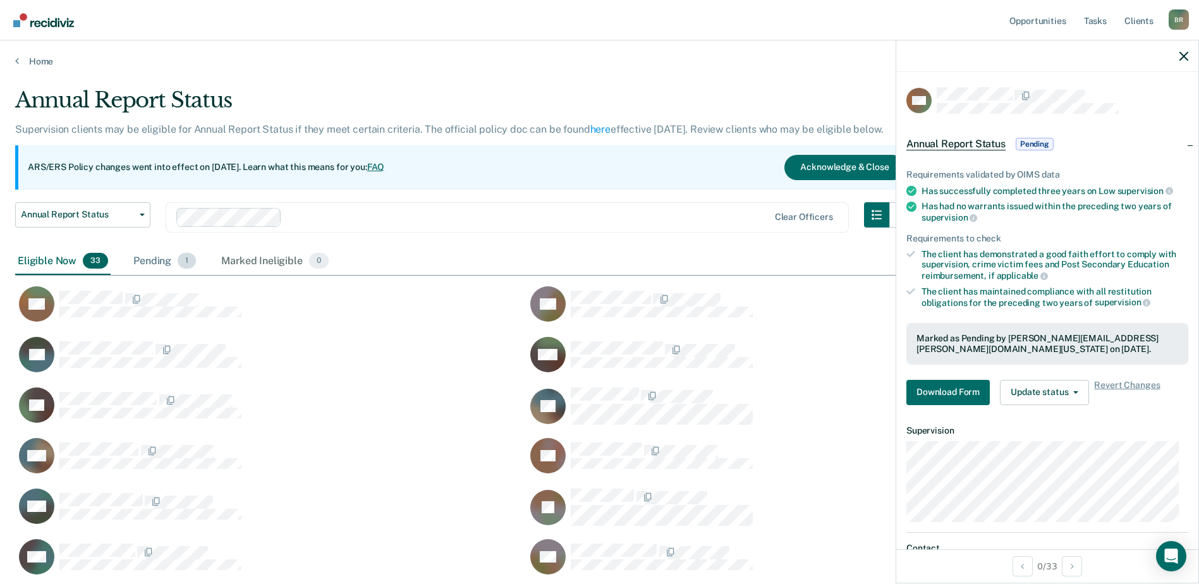
drag, startPoint x: 159, startPoint y: 261, endPoint x: 200, endPoint y: 276, distance: 43.2
click at [160, 261] on div "Pending 1" at bounding box center [165, 262] width 68 height 28
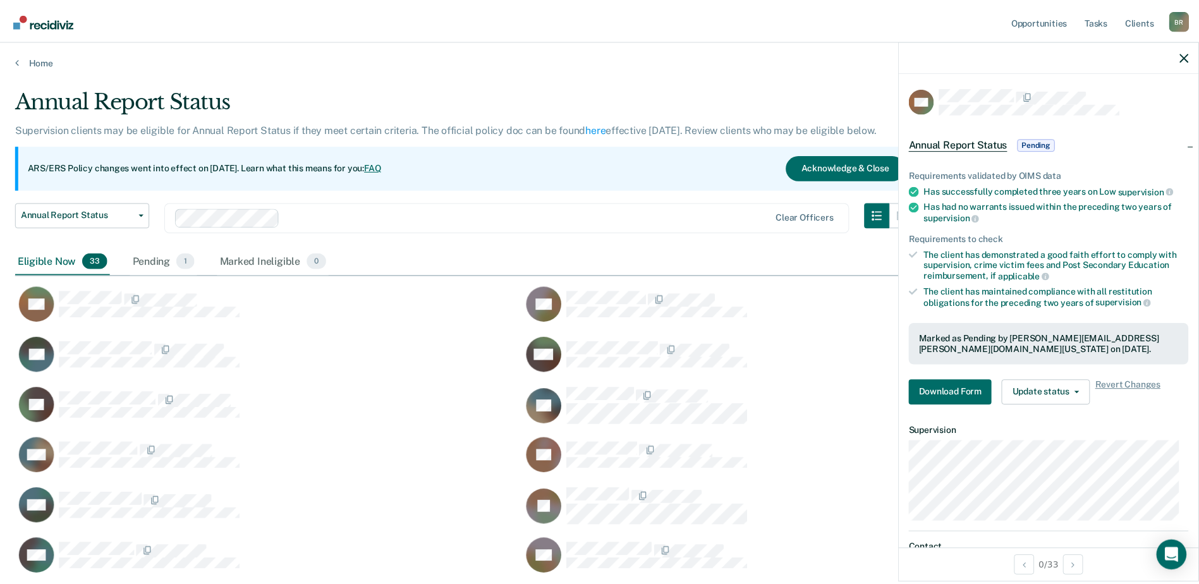
scroll to position [10, 10]
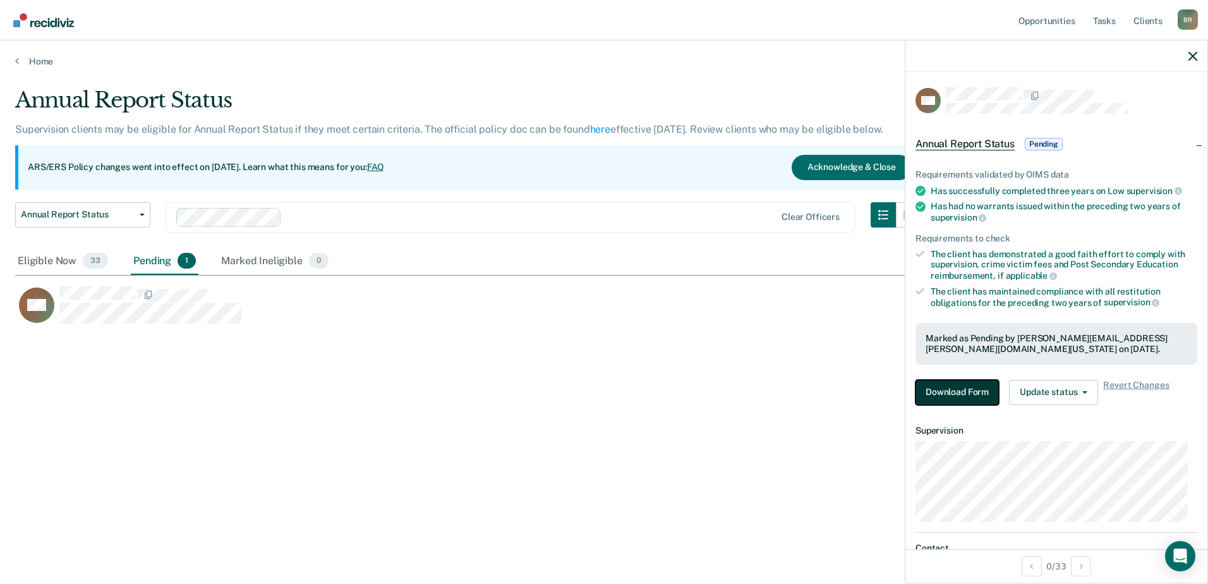
click at [958, 386] on button "Download Form" at bounding box center [957, 392] width 83 height 25
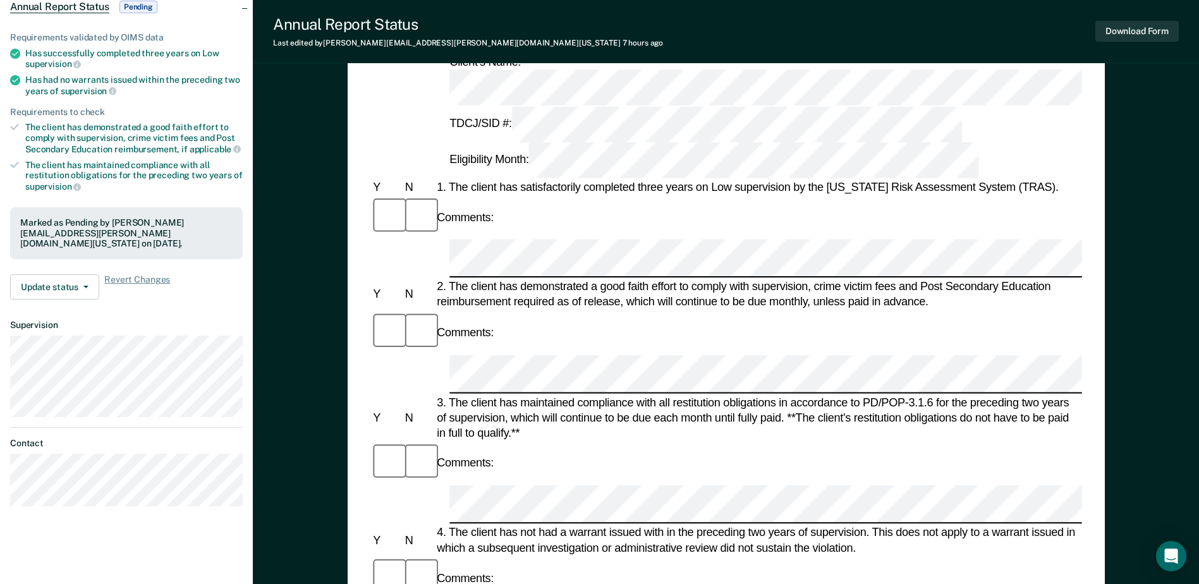
scroll to position [63, 0]
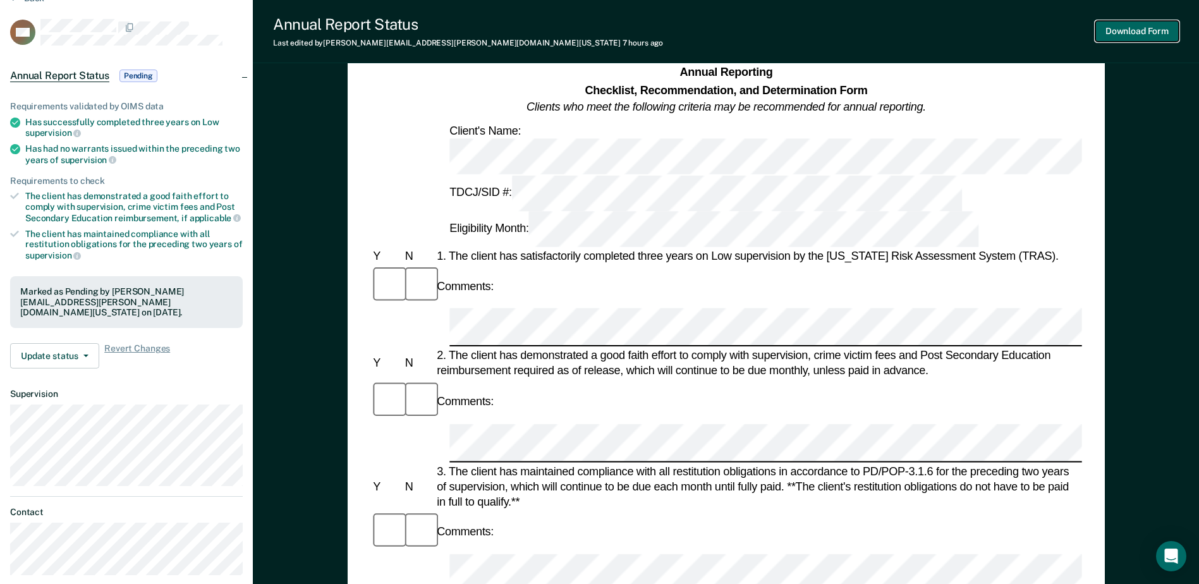
click at [1130, 28] on button "Download Form" at bounding box center [1136, 31] width 83 height 21
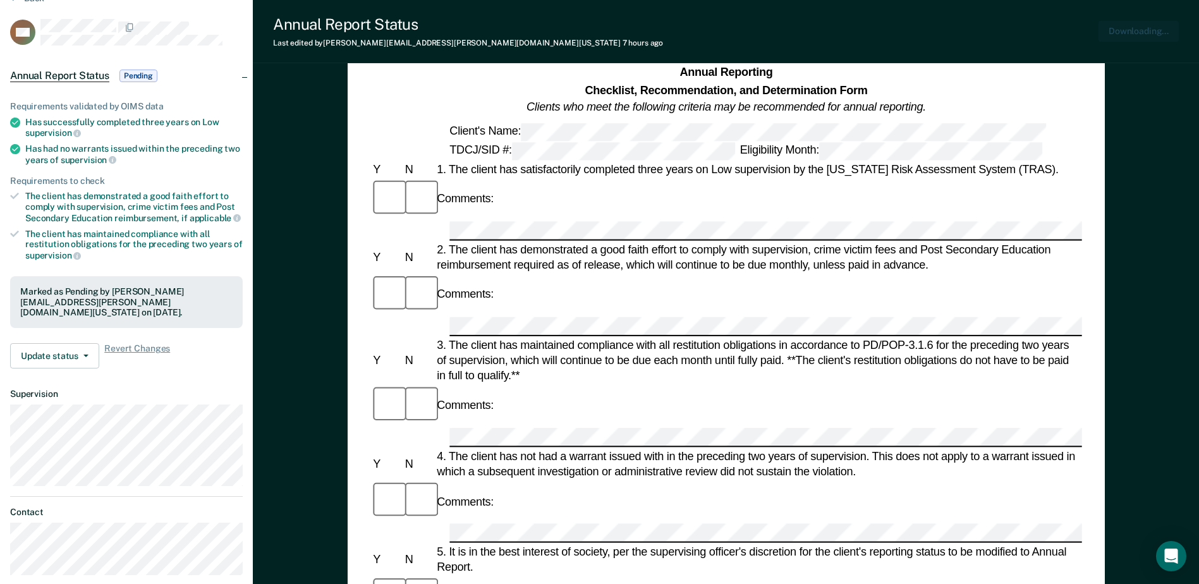
scroll to position [0, 0]
click at [130, 75] on span "Pending" at bounding box center [138, 76] width 38 height 13
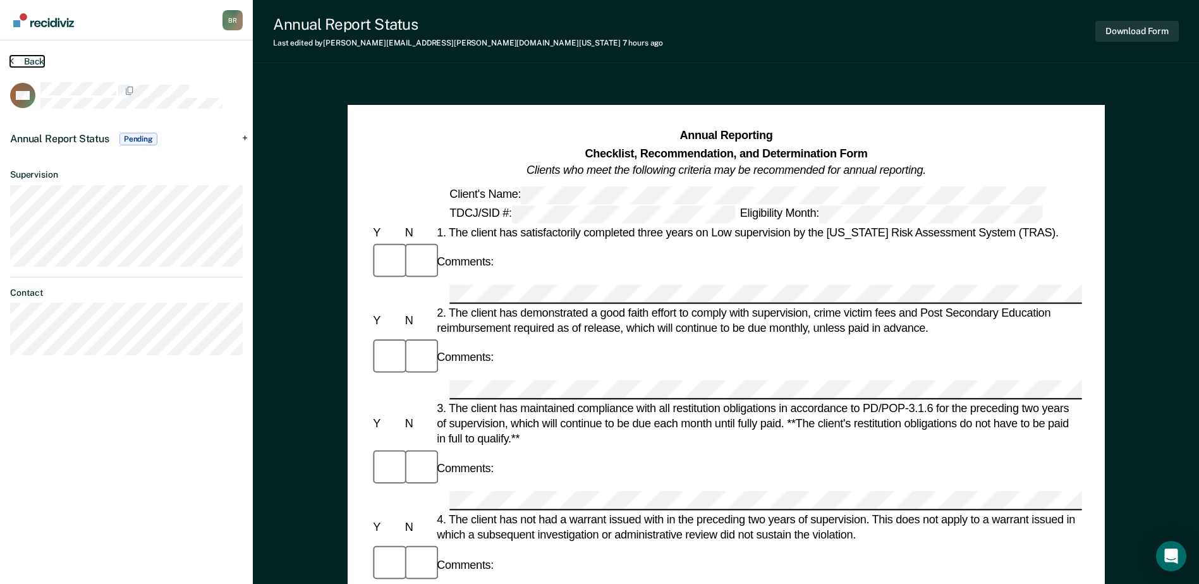
click at [12, 58] on icon at bounding box center [12, 61] width 4 height 10
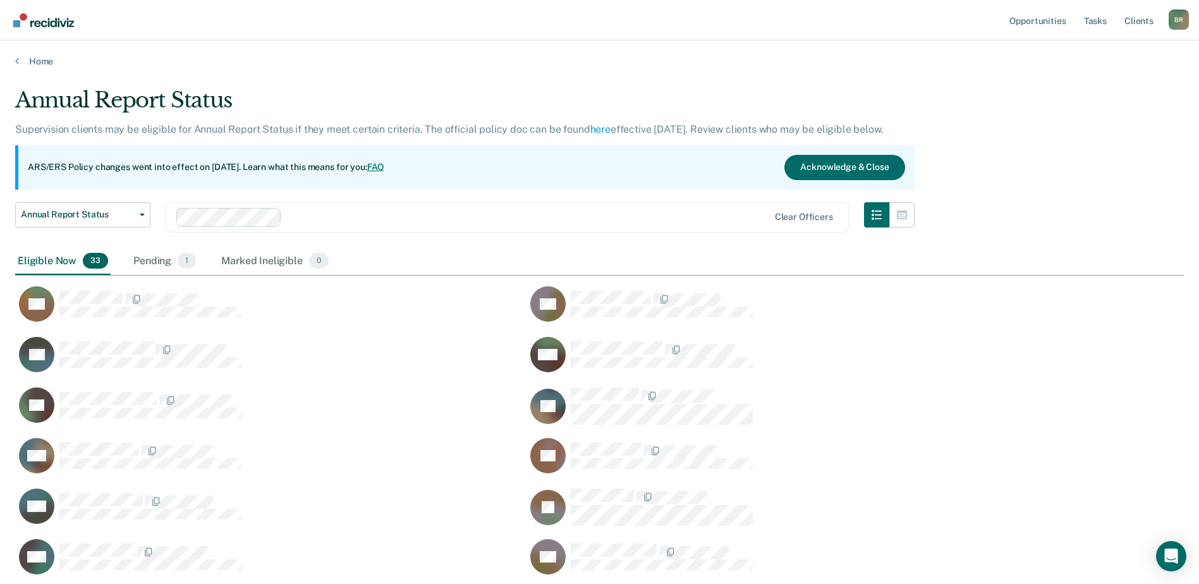
scroll to position [1045, 1159]
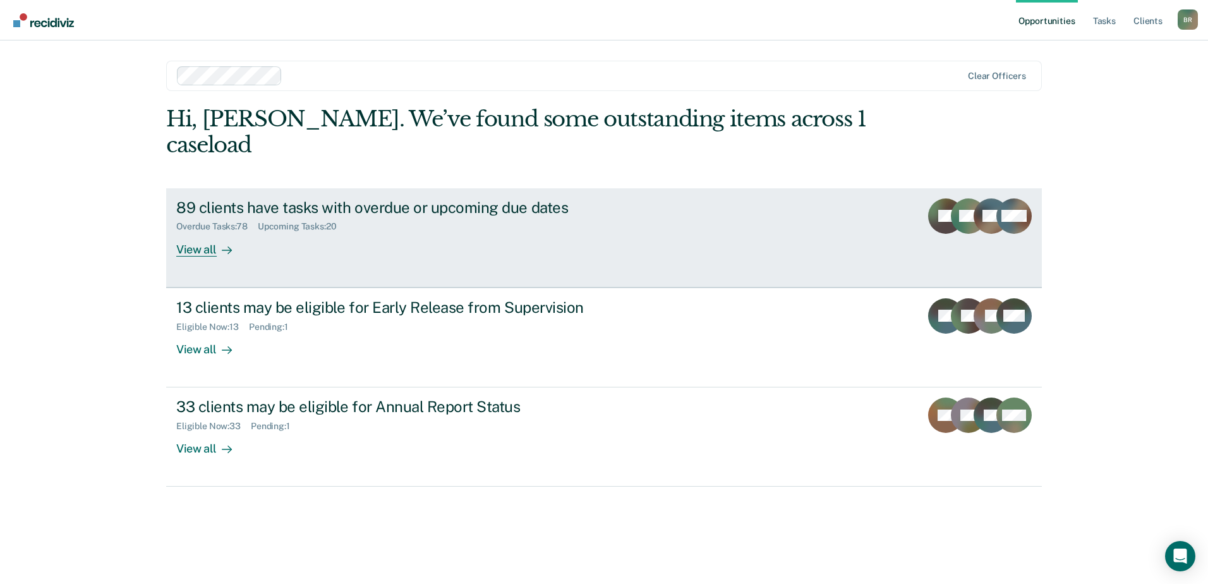
click at [286, 221] on div "Upcoming Tasks : 20" at bounding box center [302, 226] width 89 height 11
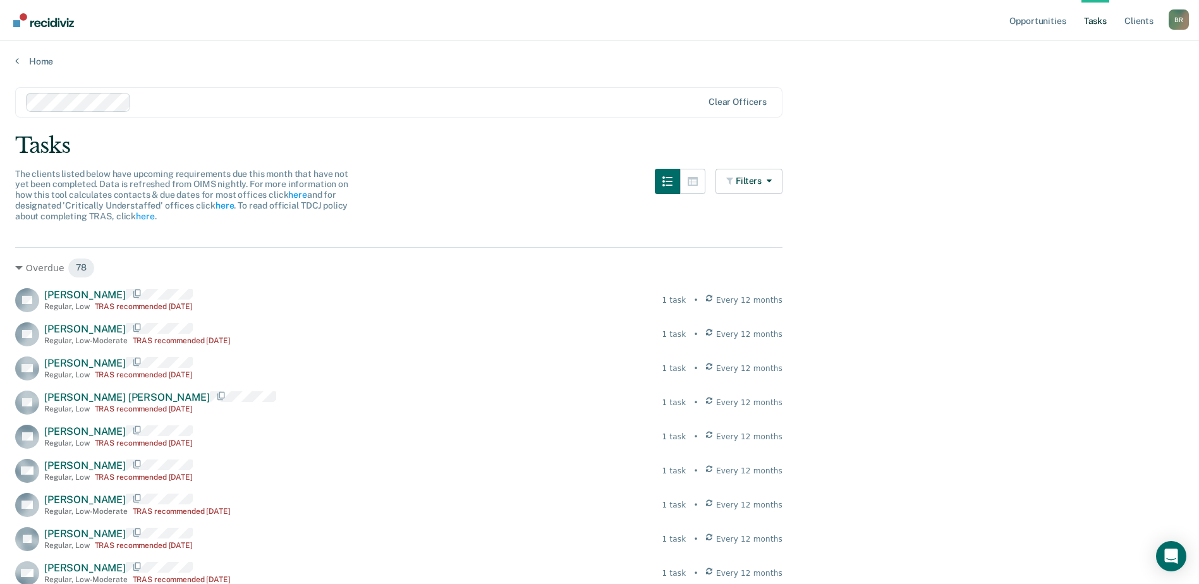
scroll to position [862, 0]
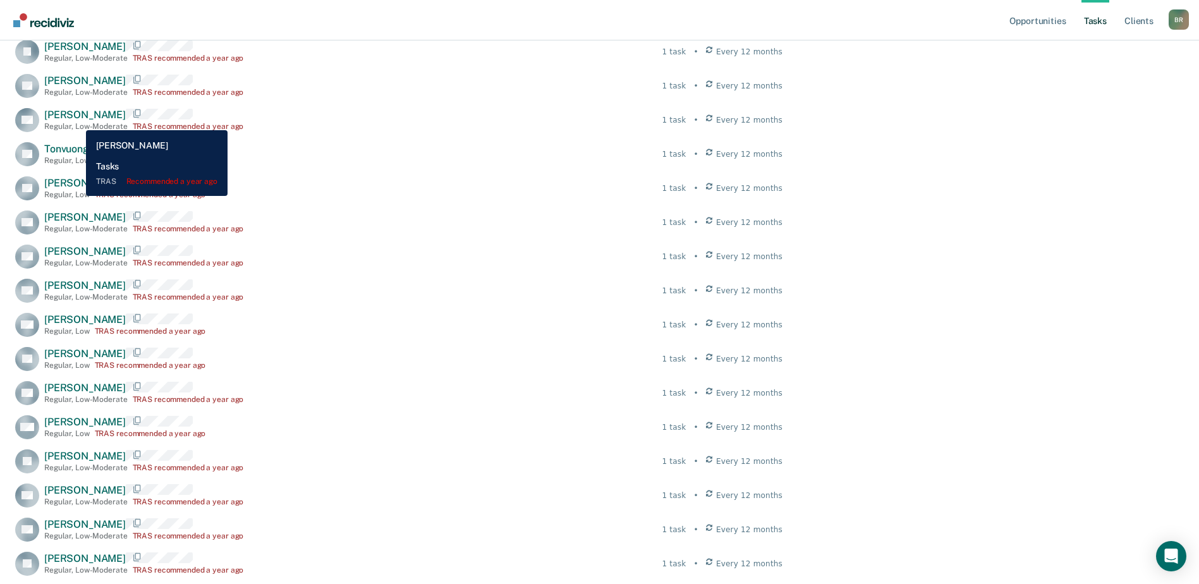
click at [76, 121] on span "Adam Gracia" at bounding box center [85, 115] width 82 height 12
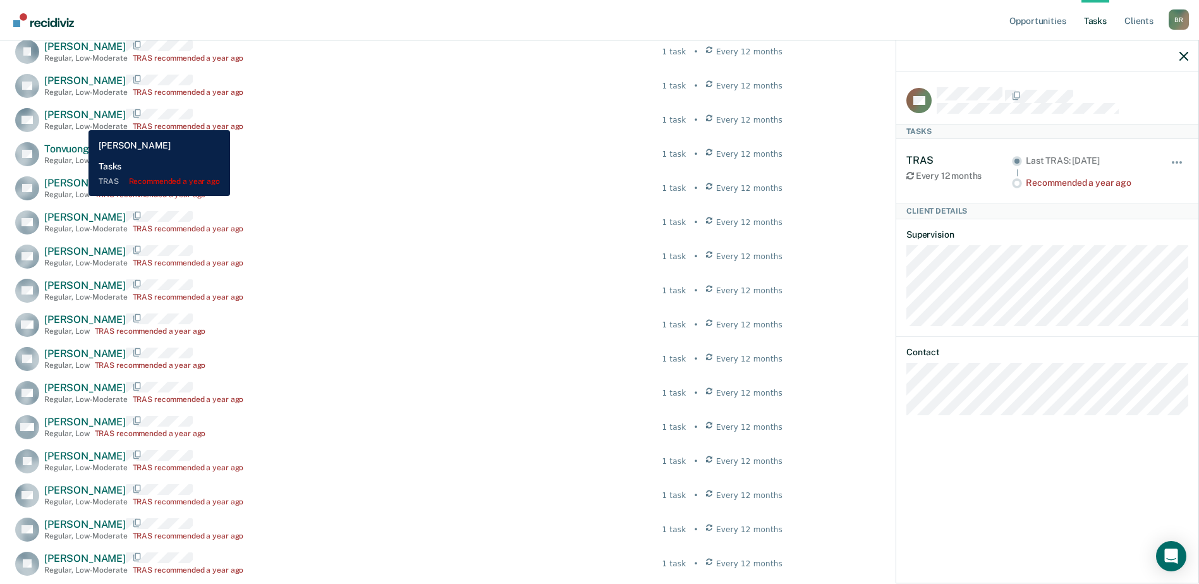
click at [79, 121] on span "Adam Gracia" at bounding box center [85, 115] width 82 height 12
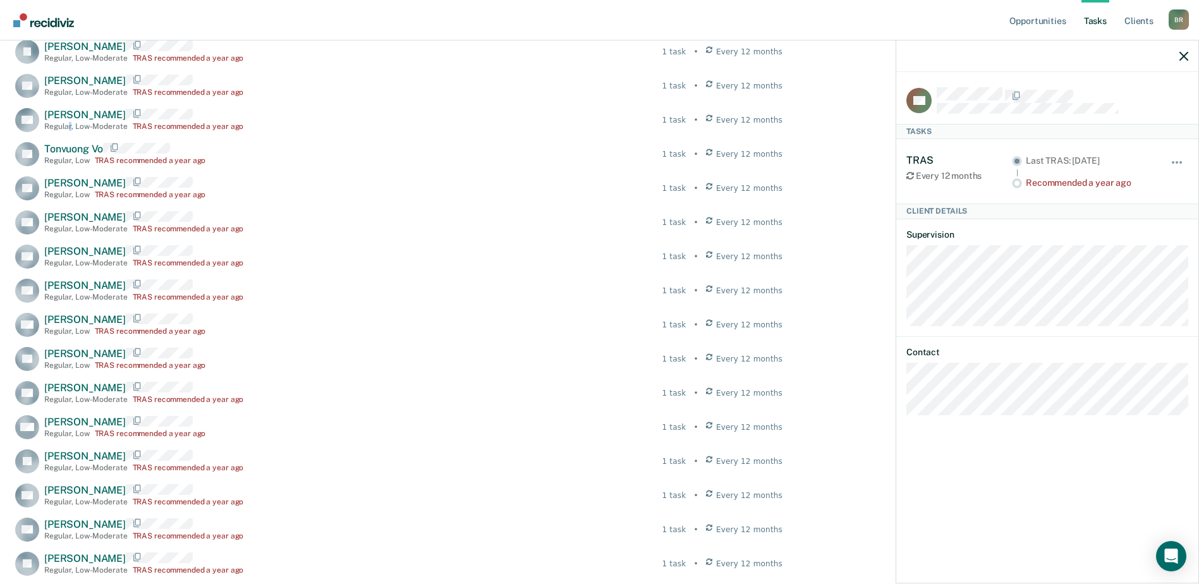
drag, startPoint x: 79, startPoint y: 121, endPoint x: 70, endPoint y: 131, distance: 13.4
click at [70, 131] on div "Regular , Low-Moderate" at bounding box center [85, 126] width 83 height 9
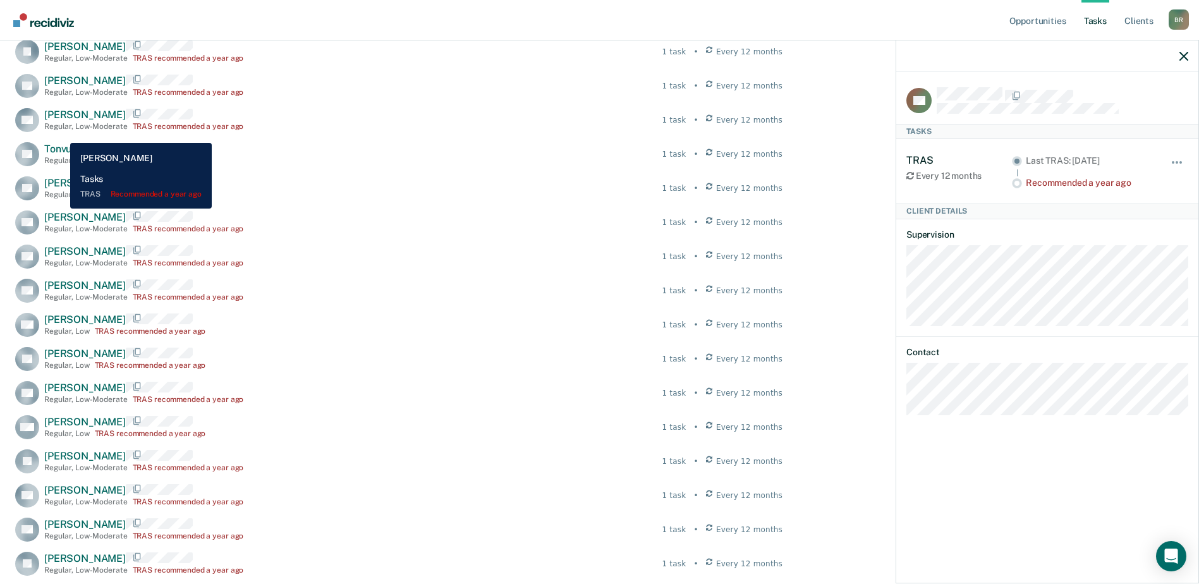
drag, startPoint x: 70, startPoint y: 131, endPoint x: 61, endPoint y: 133, distance: 9.8
click at [61, 131] on div "Regular , Low-Moderate" at bounding box center [85, 126] width 83 height 9
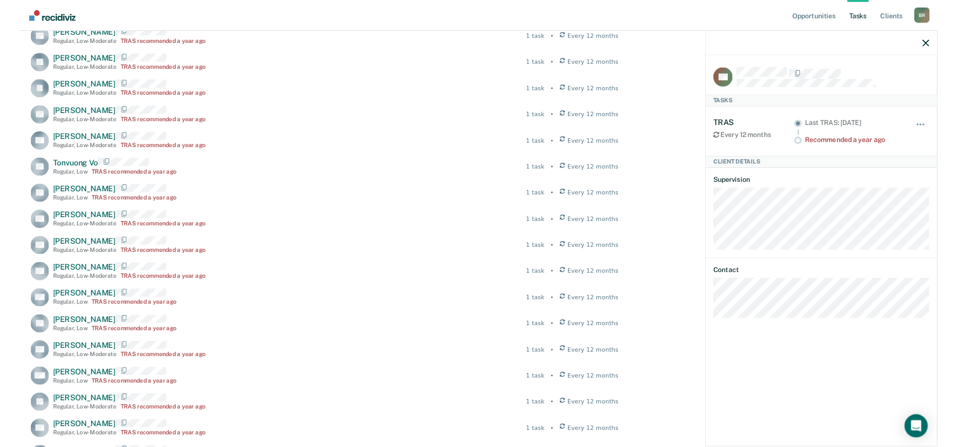
scroll to position [0, 0]
